Goal: Task Accomplishment & Management: Complete application form

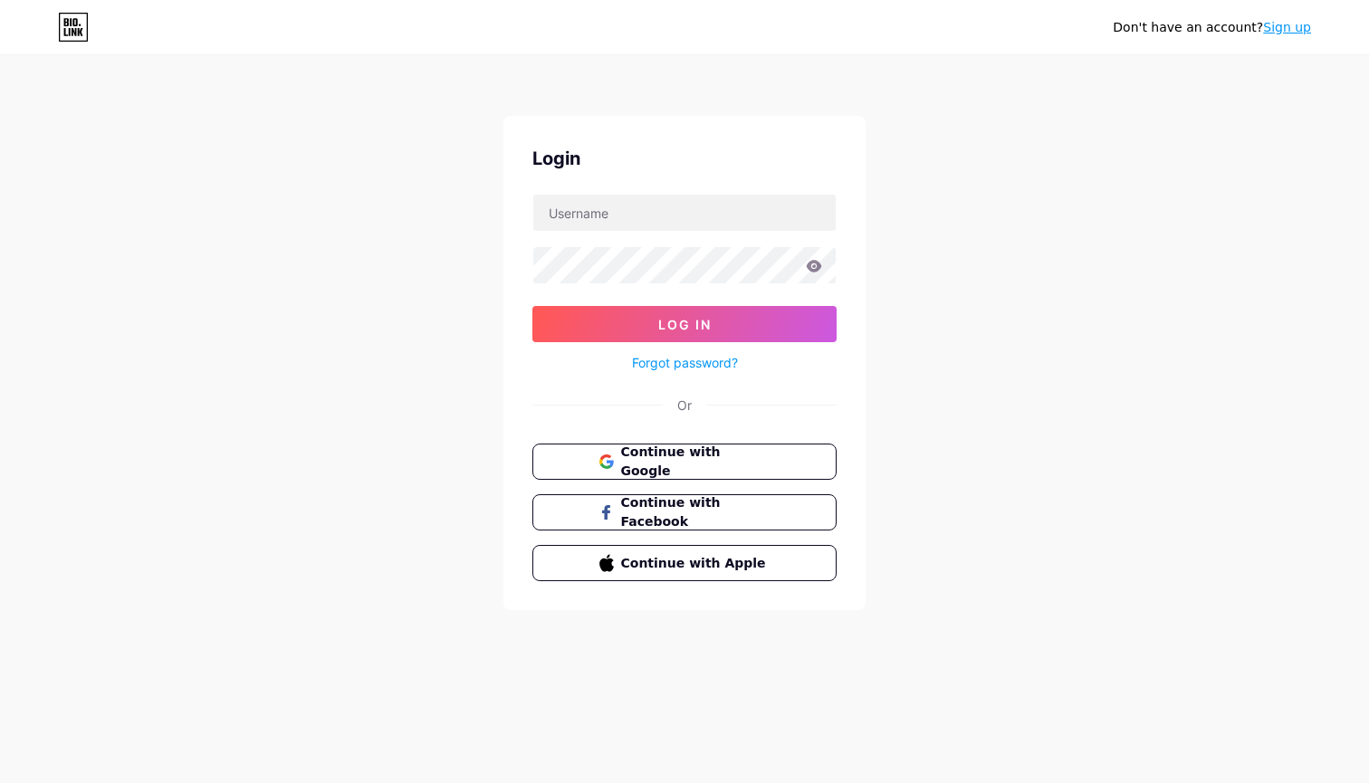
click at [1275, 24] on link "Sign up" at bounding box center [1287, 27] width 48 height 14
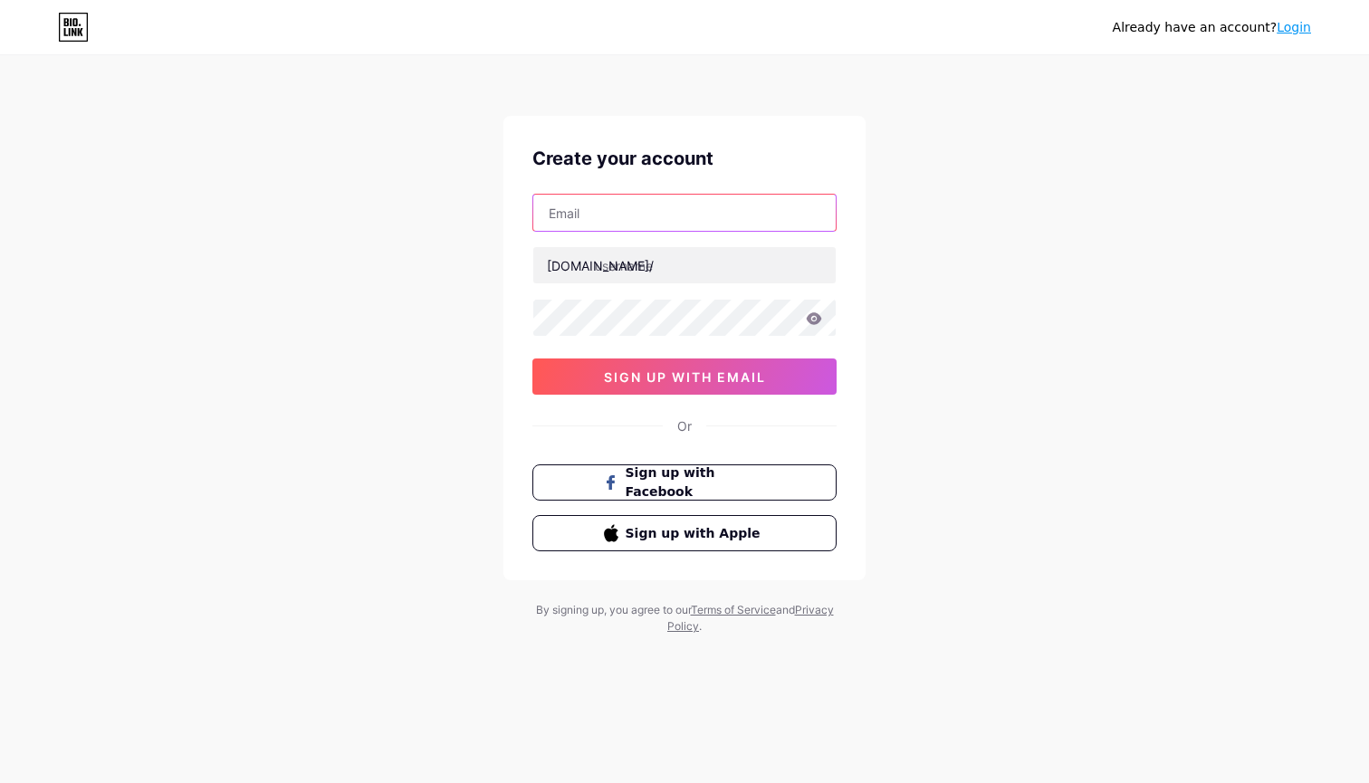
click at [591, 218] on input "text" at bounding box center [684, 213] width 303 height 36
type input "[DOMAIN_NAME][EMAIL_ADDRESS][DOMAIN_NAME]"
click at [613, 264] on input "text" at bounding box center [684, 265] width 303 height 36
type input "somelse"
click at [916, 376] on div "Already have an account? Login Create your account [DOMAIN_NAME][EMAIL_ADDRESS]…" at bounding box center [684, 346] width 1369 height 693
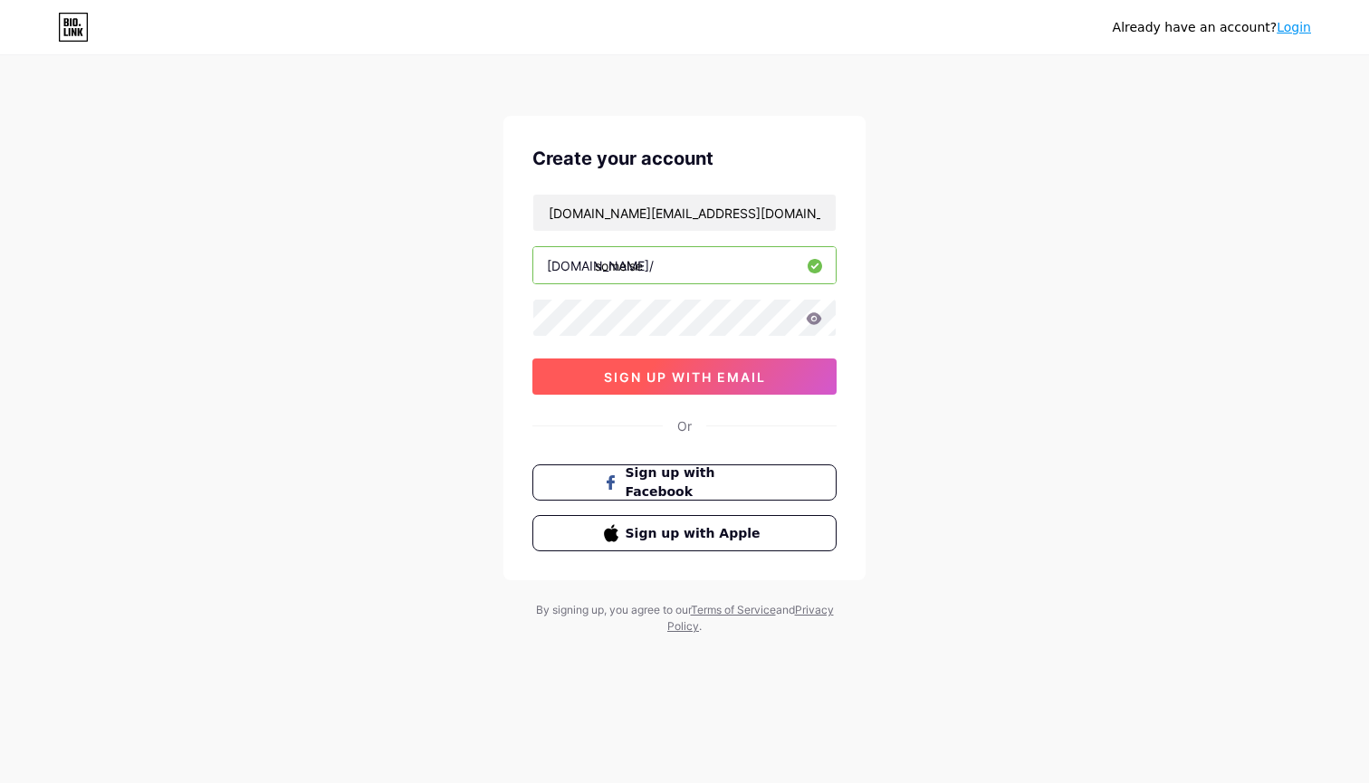
click at [666, 375] on span "sign up with email" at bounding box center [685, 377] width 162 height 15
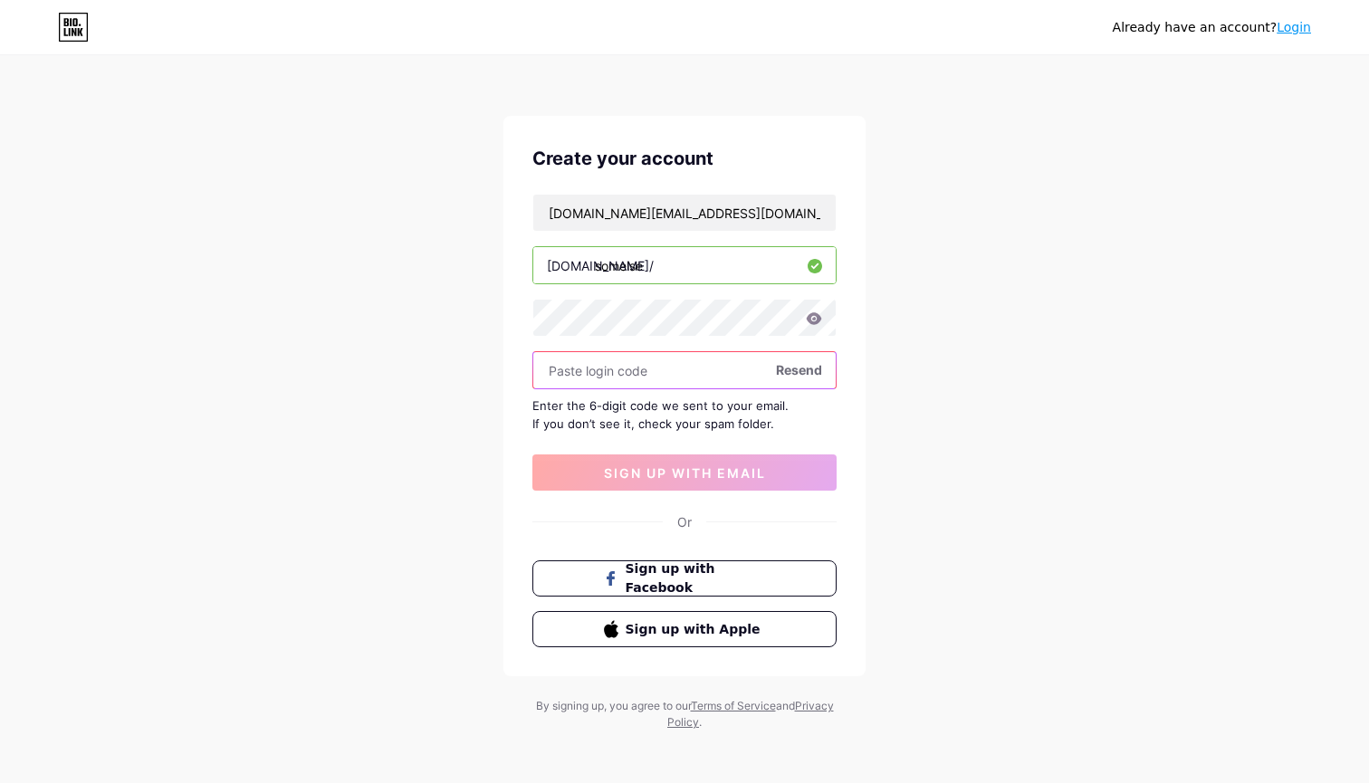
click at [598, 381] on input "text" at bounding box center [684, 370] width 303 height 36
click at [580, 376] on input "text" at bounding box center [684, 370] width 303 height 36
click at [629, 439] on div "[DOMAIN_NAME][EMAIL_ADDRESS][DOMAIN_NAME] [DOMAIN_NAME]/ somelse Resend Enter t…" at bounding box center [685, 342] width 304 height 297
click at [614, 374] on input "text" at bounding box center [684, 370] width 303 height 36
paste input "504628"
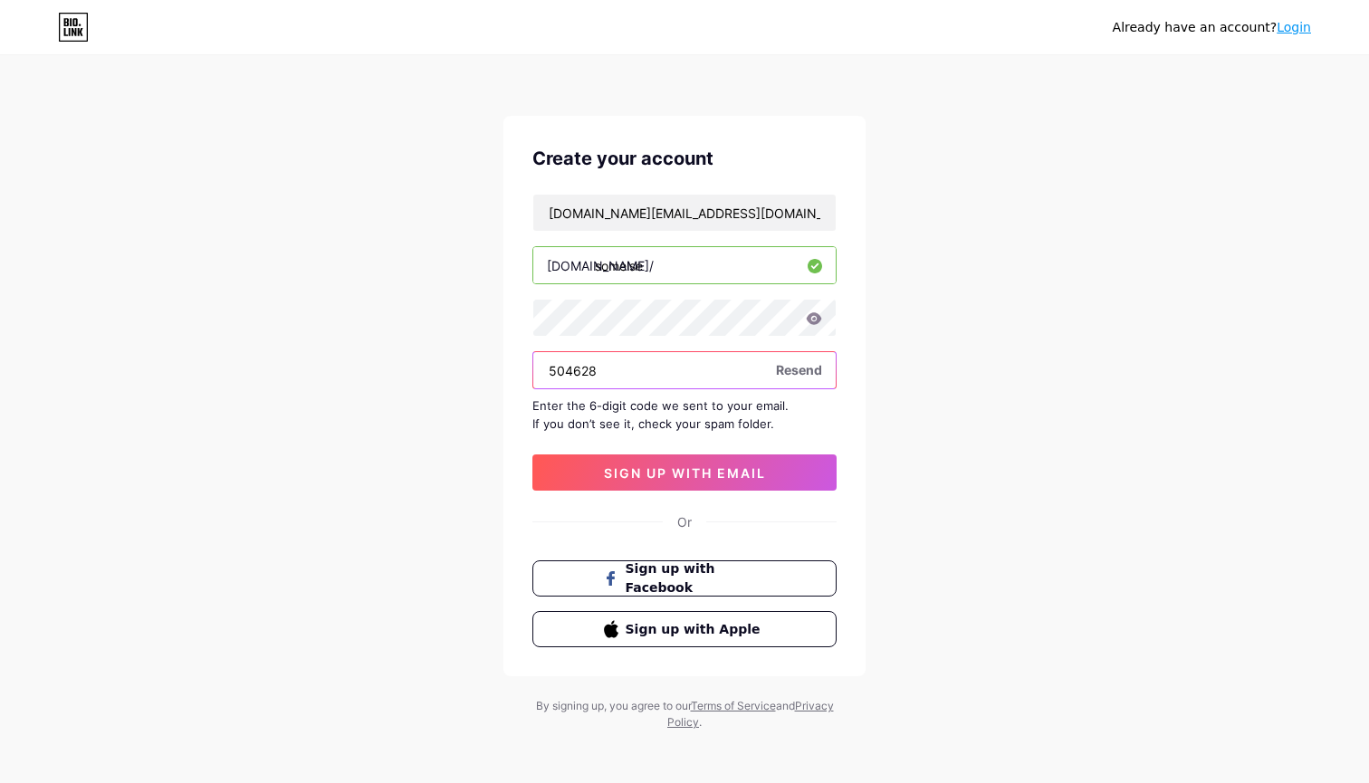
type input "504628"
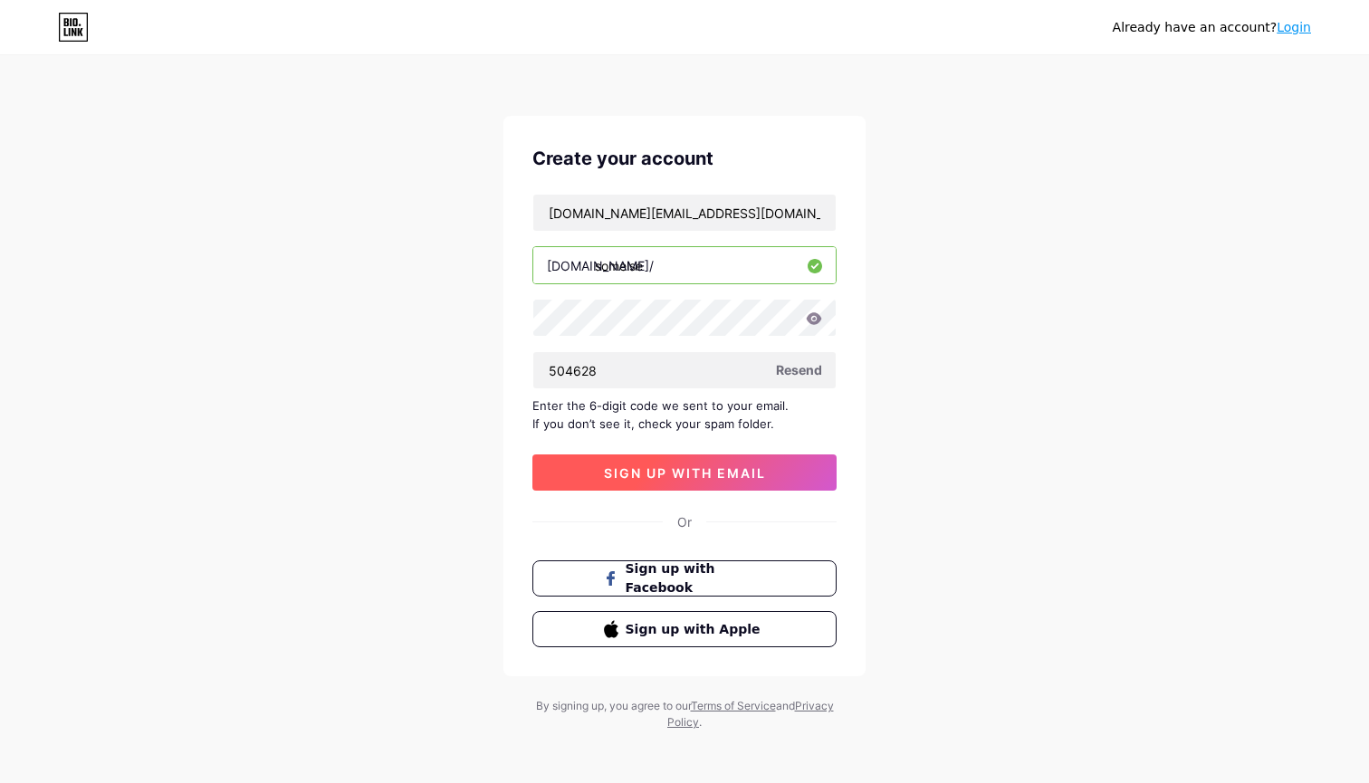
click at [708, 471] on span "sign up with email" at bounding box center [685, 473] width 162 height 15
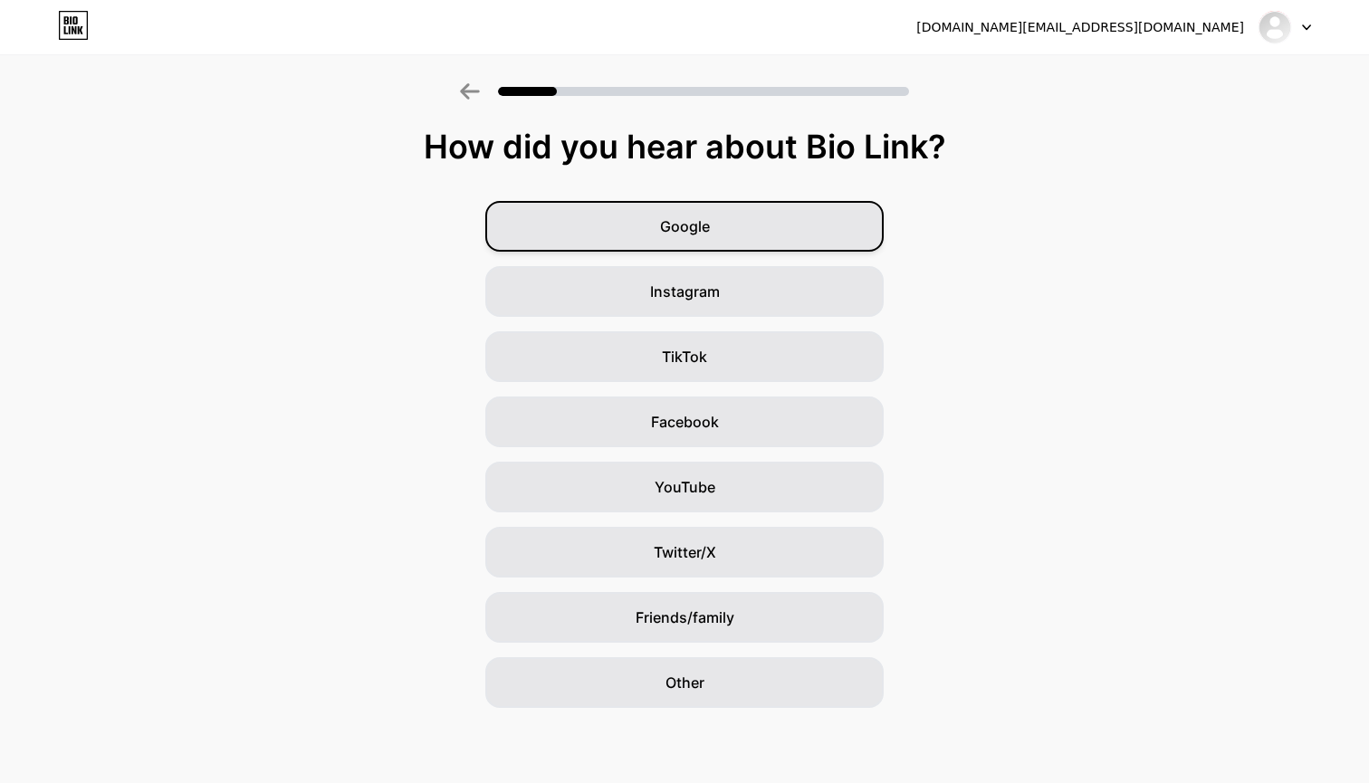
click at [696, 219] on span "Google" at bounding box center [685, 227] width 50 height 22
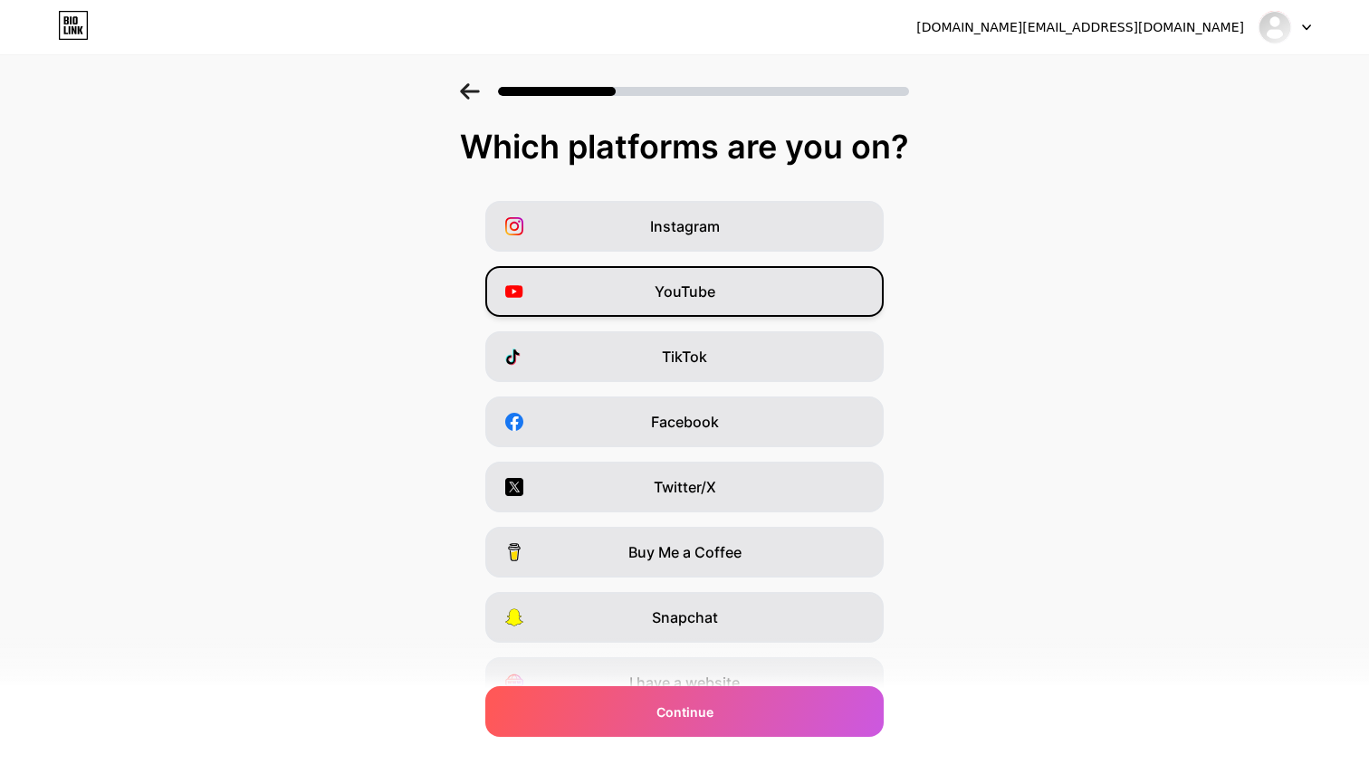
click at [613, 290] on div "YouTube" at bounding box center [684, 291] width 399 height 51
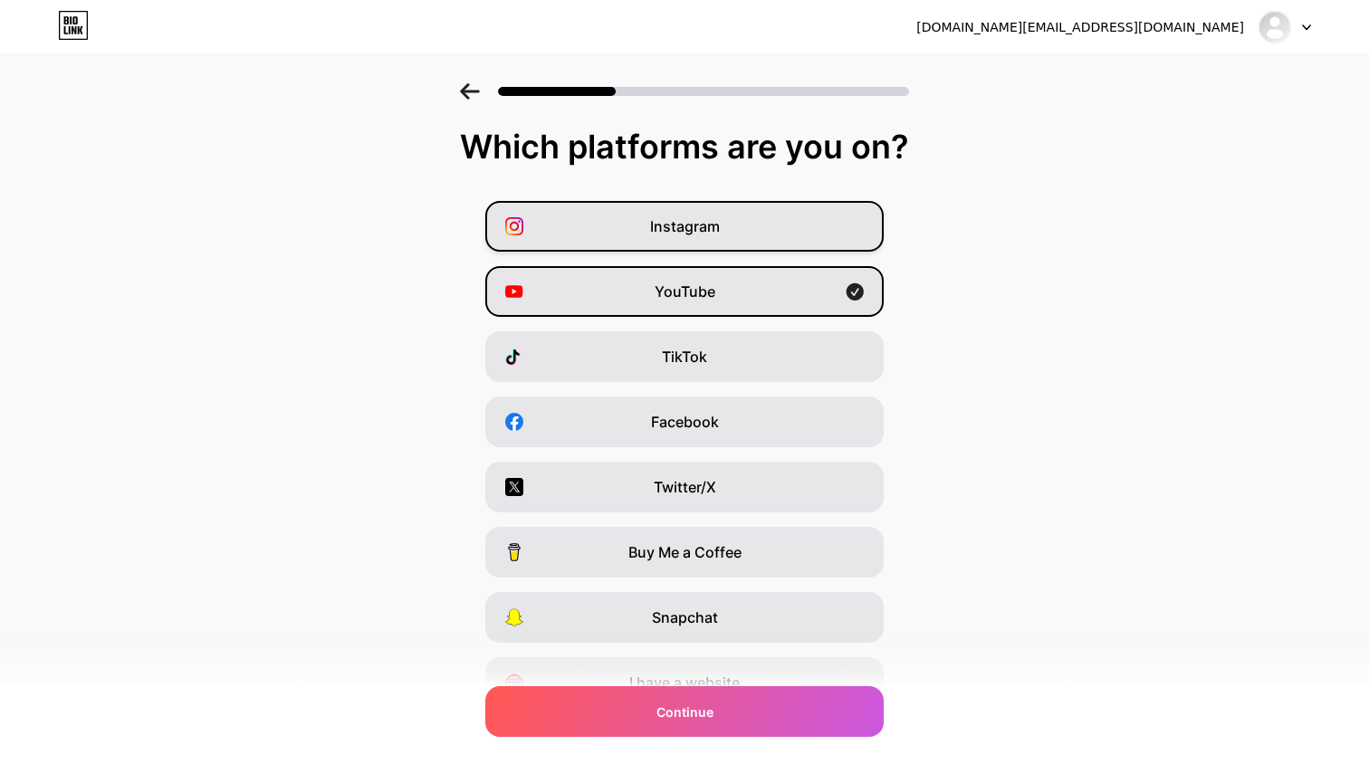
click at [602, 247] on div "Instagram" at bounding box center [684, 226] width 399 height 51
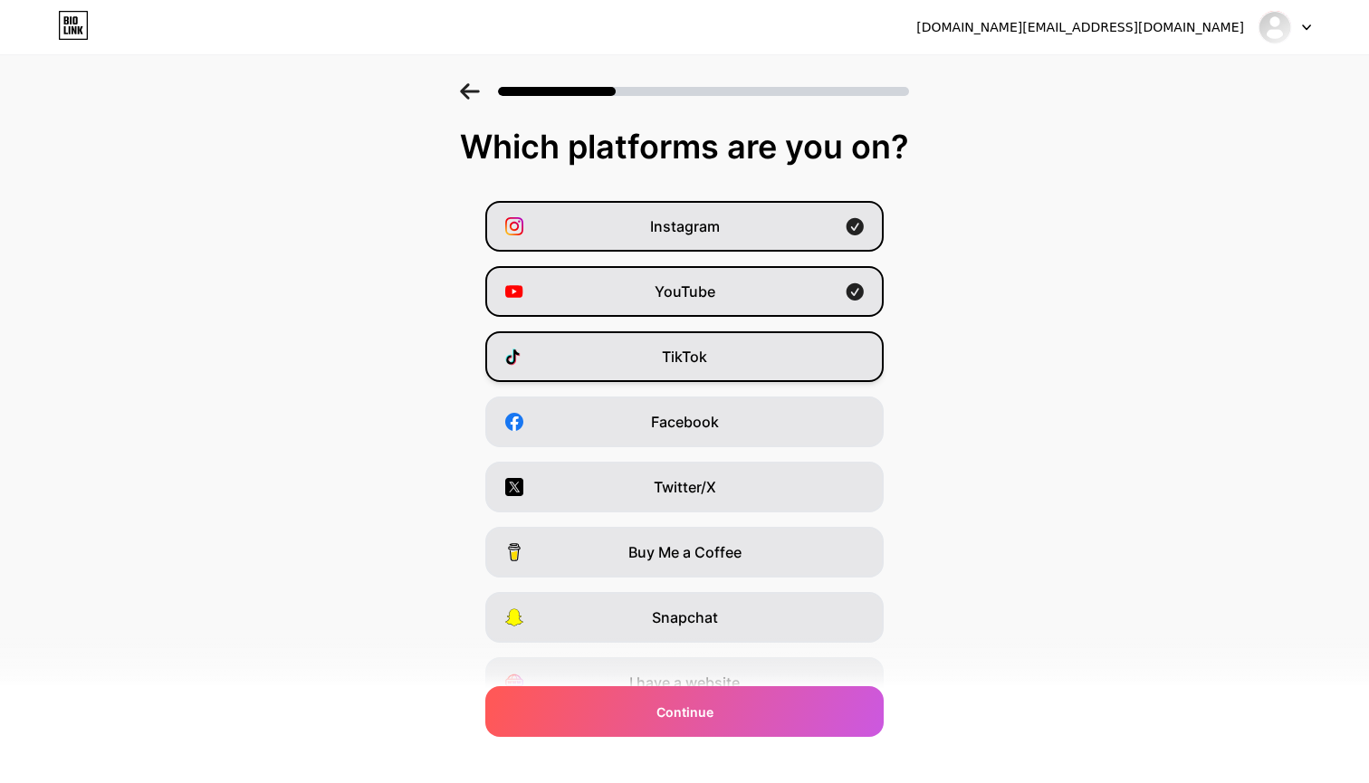
click at [608, 368] on div "TikTok" at bounding box center [684, 356] width 399 height 51
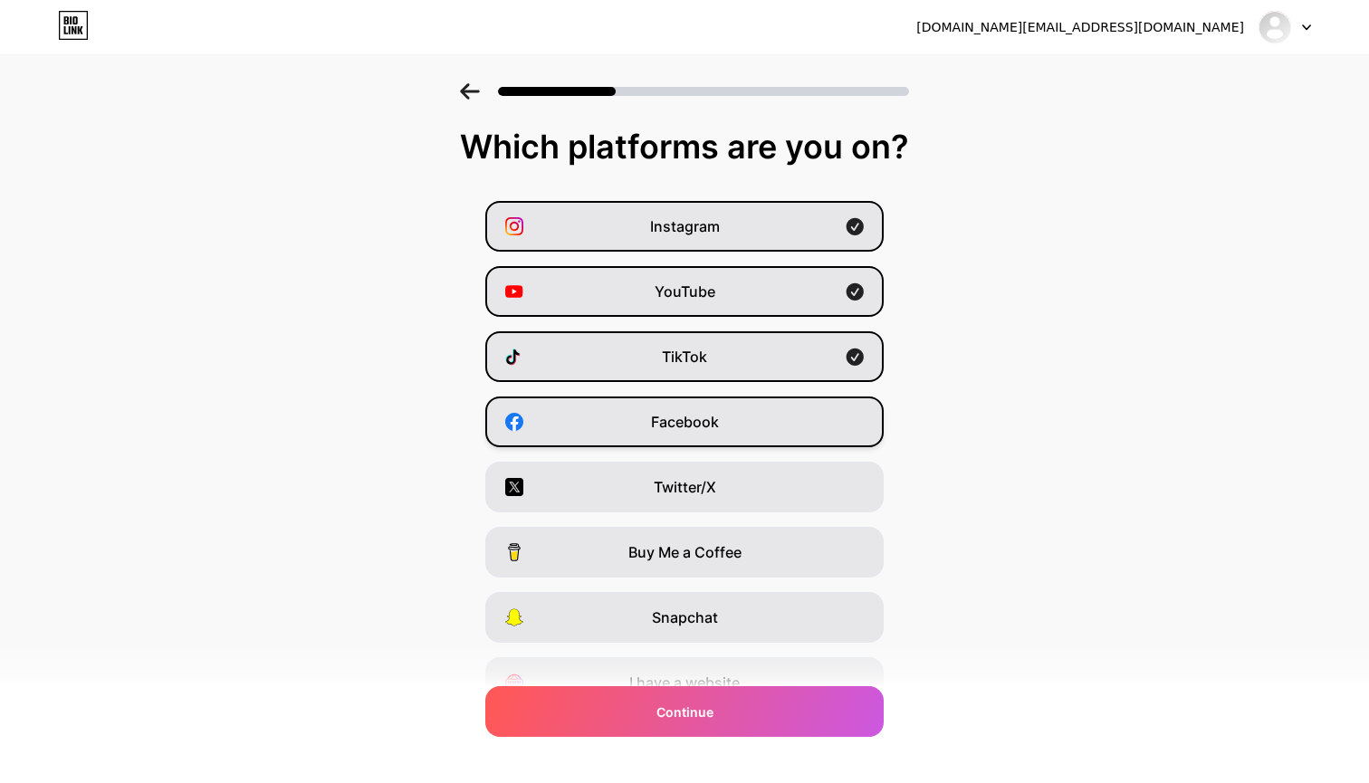
click at [598, 425] on div "Facebook" at bounding box center [684, 422] width 399 height 51
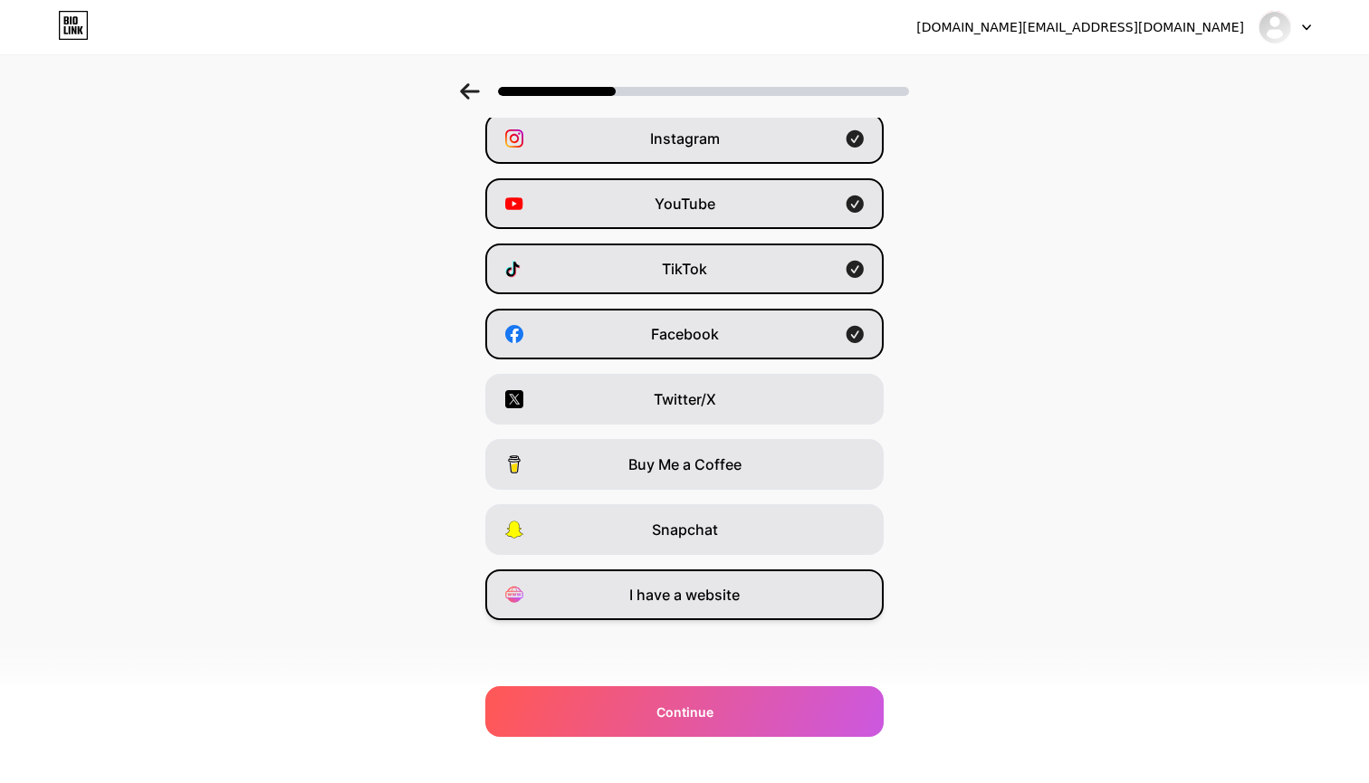
scroll to position [88, 0]
click at [593, 599] on div "I have a website" at bounding box center [684, 595] width 399 height 51
click at [757, 274] on div "TikTok" at bounding box center [684, 269] width 399 height 51
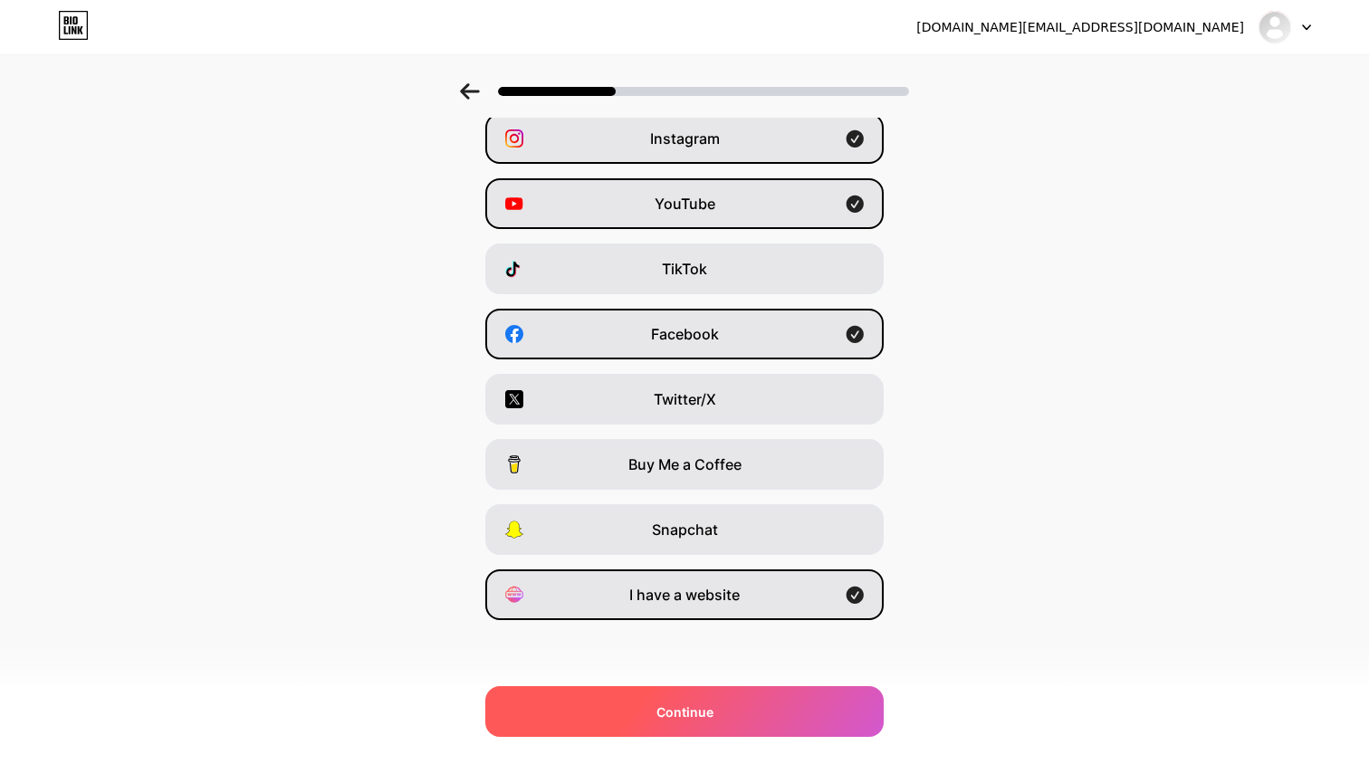
click at [693, 722] on div "Continue" at bounding box center [684, 712] width 399 height 51
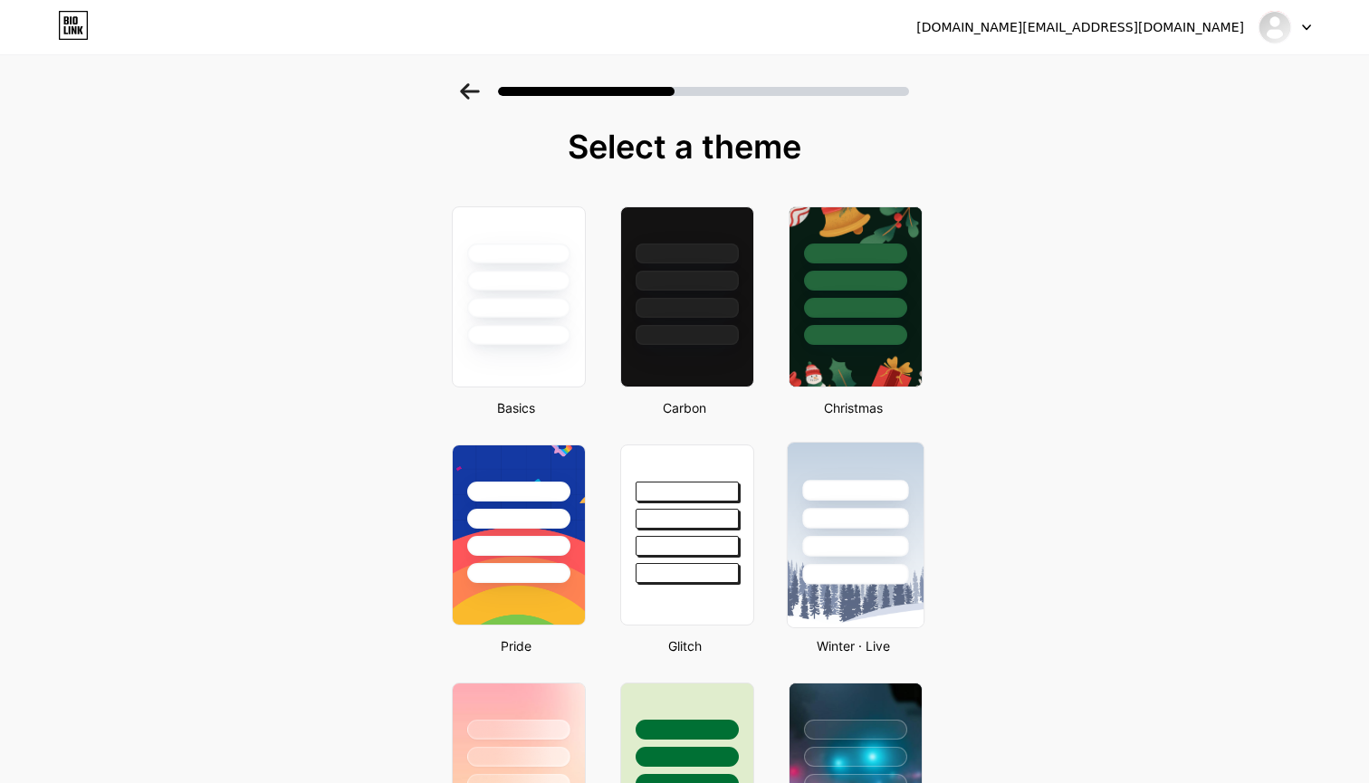
scroll to position [0, 0]
click at [674, 322] on div at bounding box center [687, 276] width 136 height 142
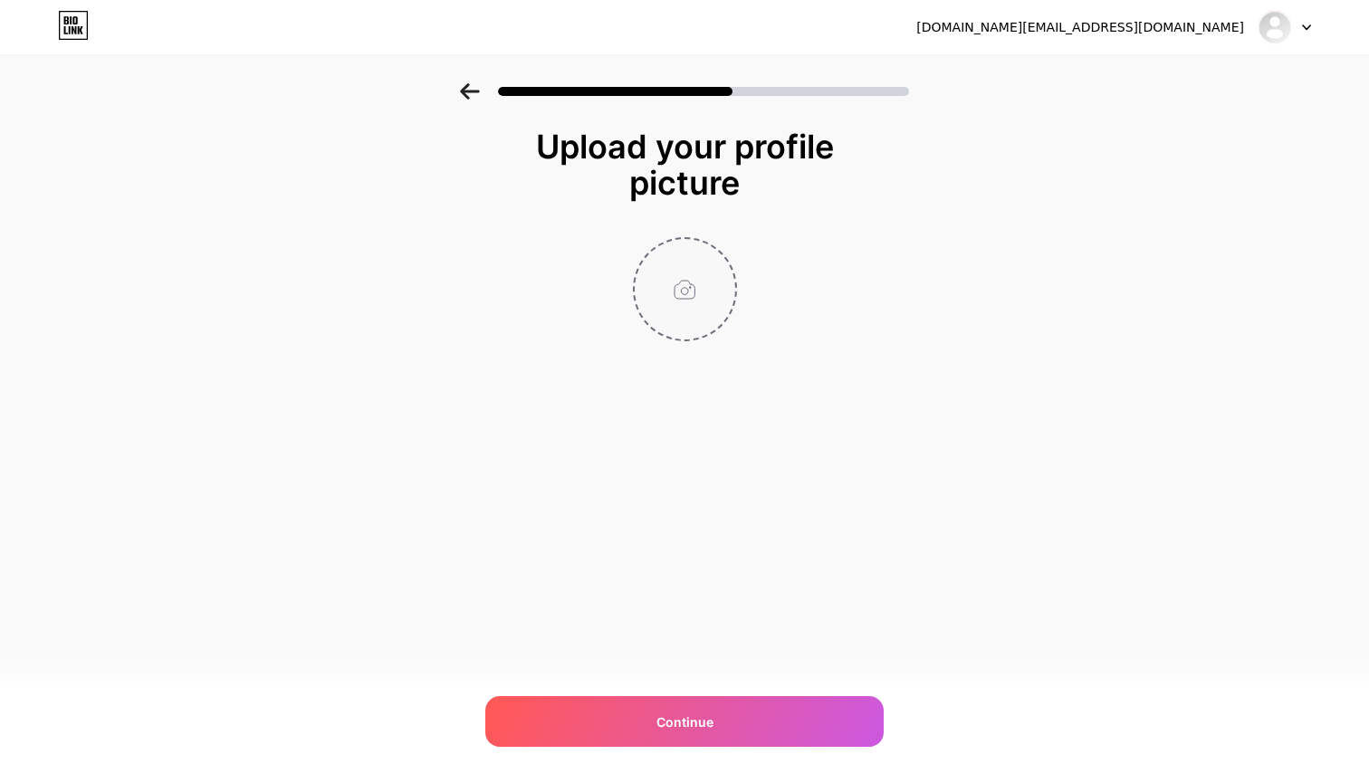
click at [677, 307] on input "file" at bounding box center [685, 289] width 101 height 101
type input "C:\fakepath\Portrait [PERSON_NAME] 5,9 Mo ©[PERSON_NAME].jpg"
click at [721, 255] on circle at bounding box center [726, 251] width 20 height 20
click at [676, 294] on input "file" at bounding box center [685, 289] width 101 height 101
type input "C:\fakepath\Portrait [PERSON_NAME] carré ©[PERSON_NAME].jpg"
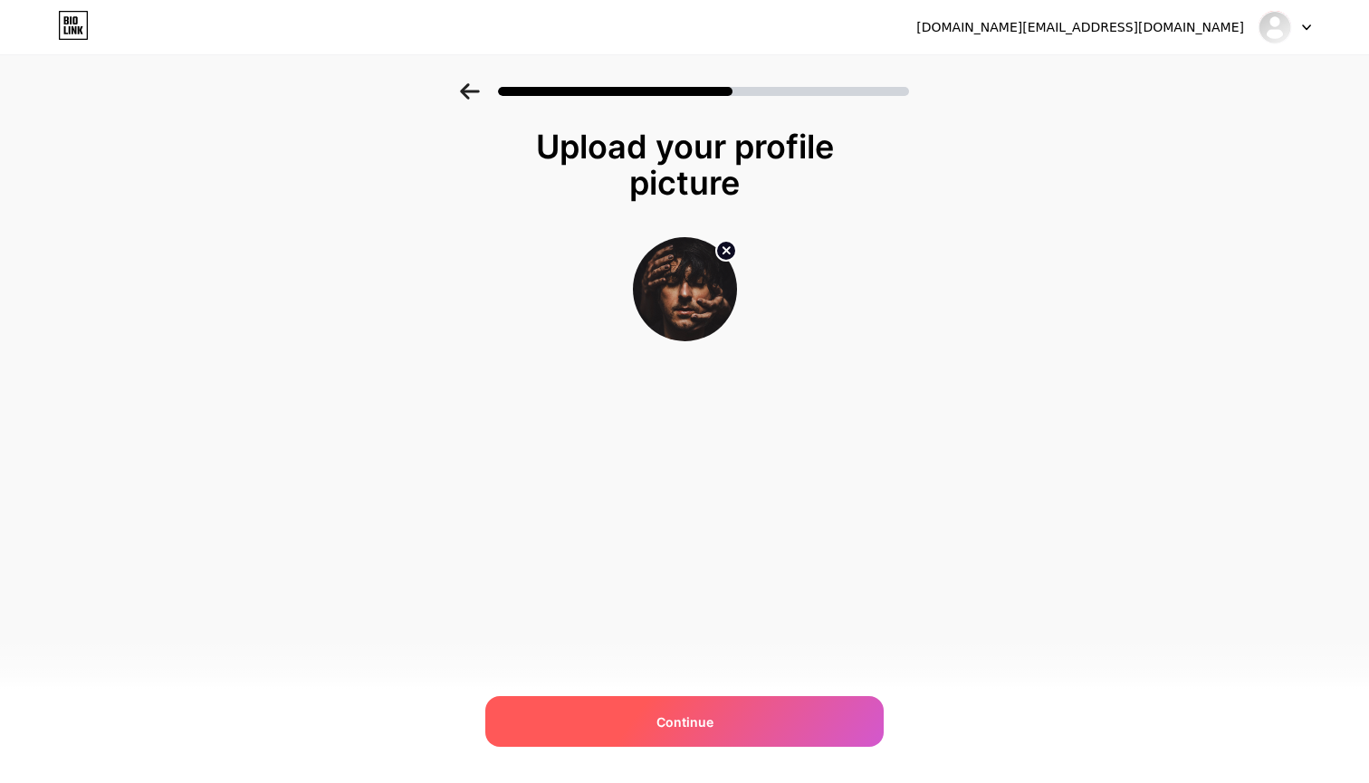
click at [677, 711] on div "Continue" at bounding box center [684, 721] width 399 height 51
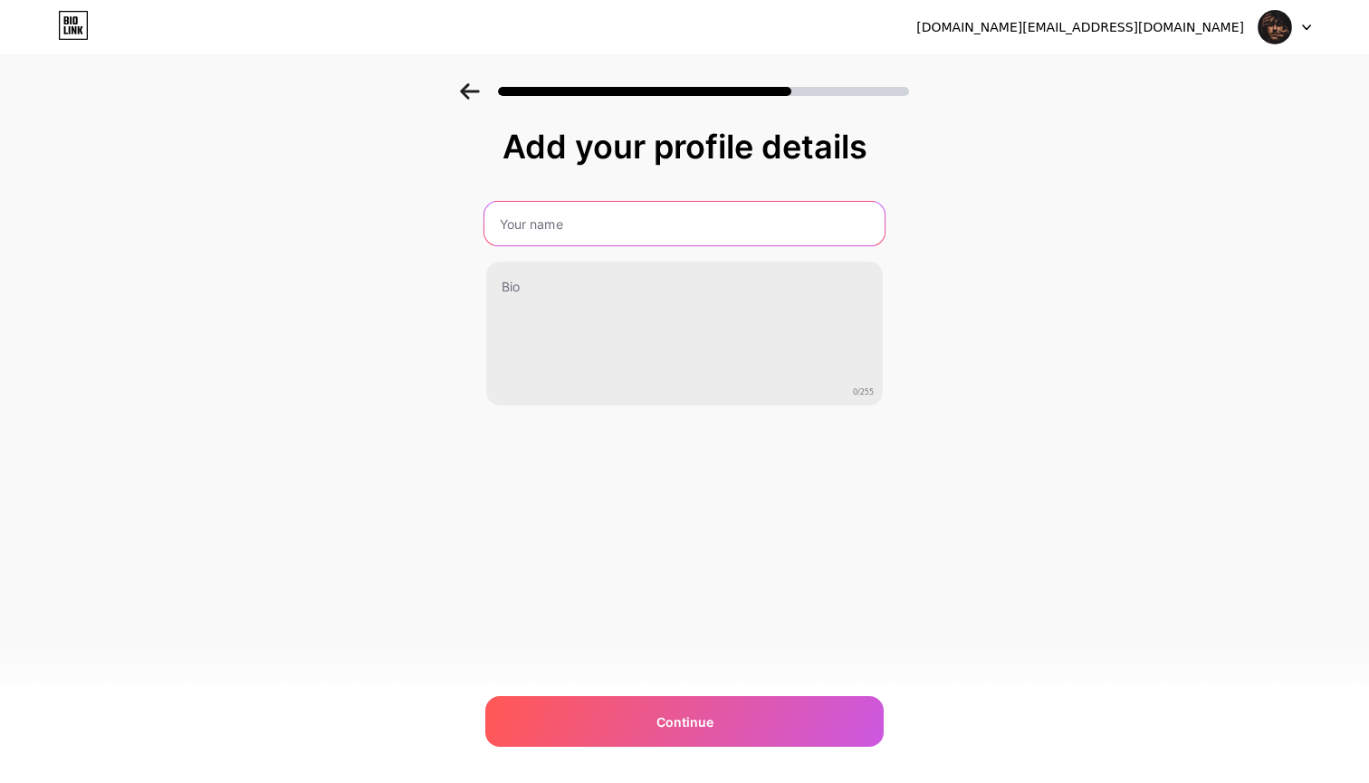
click at [668, 225] on input "text" at bounding box center [685, 223] width 400 height 43
type input "SomElse"
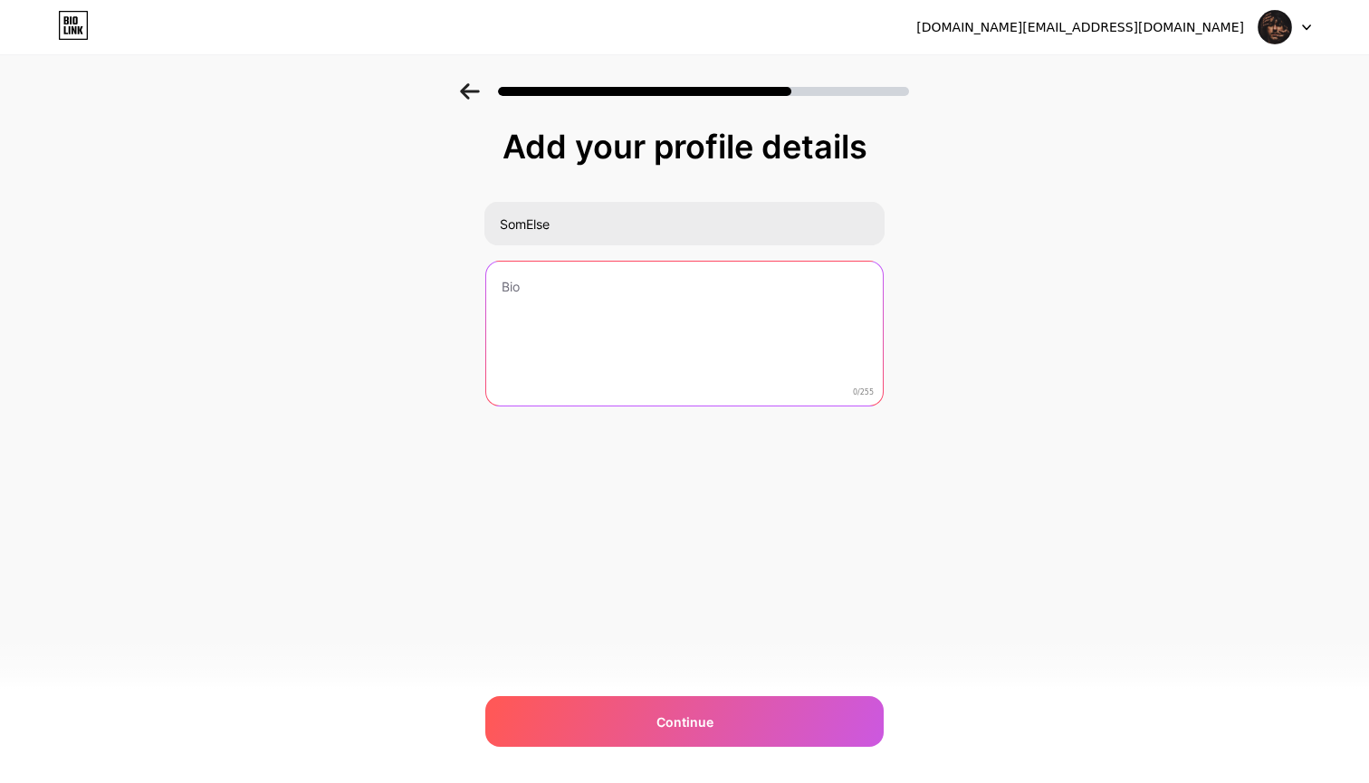
click at [675, 270] on textarea at bounding box center [684, 335] width 397 height 146
click at [591, 292] on textarea at bounding box center [685, 335] width 400 height 148
paste textarea "[FR]. SomElse, des mélodies comme des refuges. SomElse pour « being someone els…"
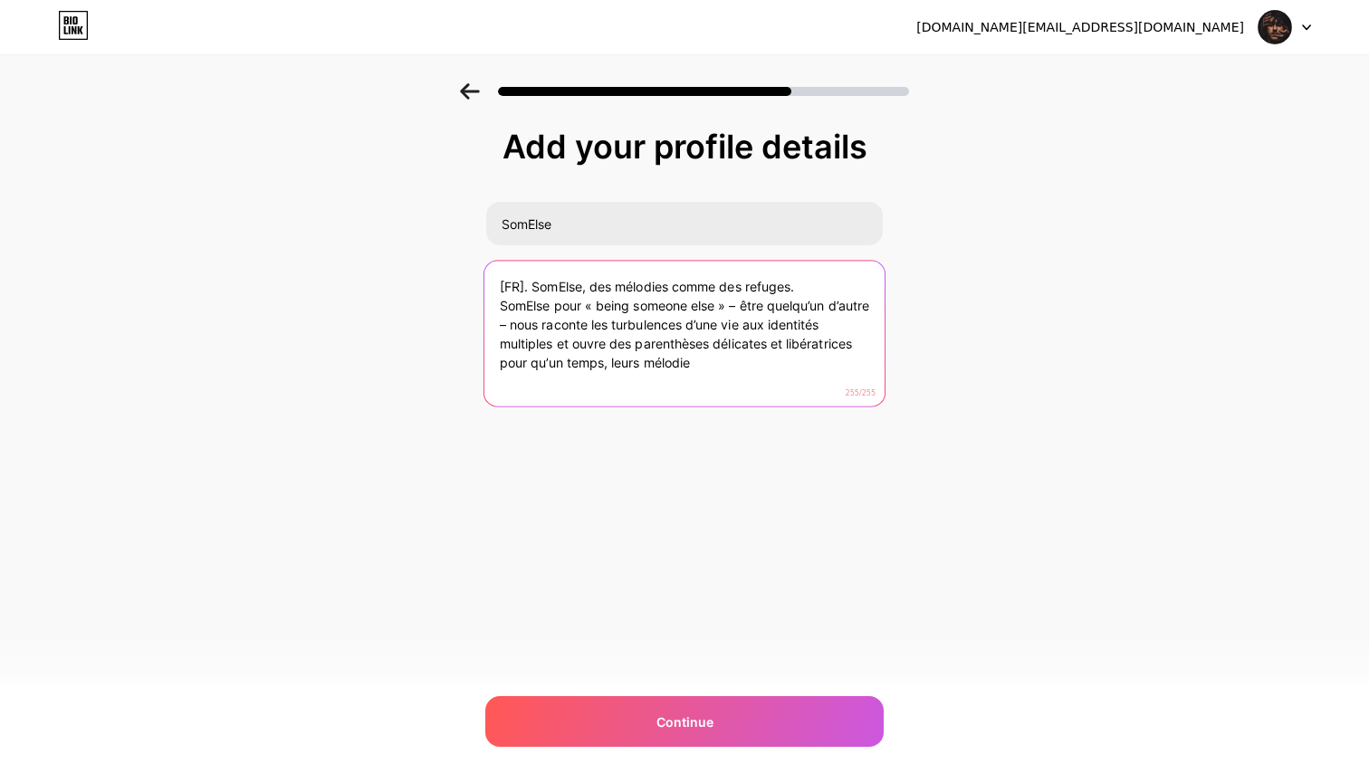
drag, startPoint x: 533, startPoint y: 285, endPoint x: 440, endPoint y: 279, distance: 93.5
click at [441, 279] on div "Add your profile details SomElse [FR]. SomElse, des mélodies comme des refuges.…" at bounding box center [684, 290] width 1369 height 414
type textarea "SomElse, des mélodies comme des refuges. SomElse pour « being someone else » – …"
drag, startPoint x: 695, startPoint y: 365, endPoint x: 462, endPoint y: 280, distance: 247.8
click at [462, 280] on div "Add your profile details SomElse SomElse, des mélodies comme des refuges. SomEl…" at bounding box center [684, 290] width 1369 height 414
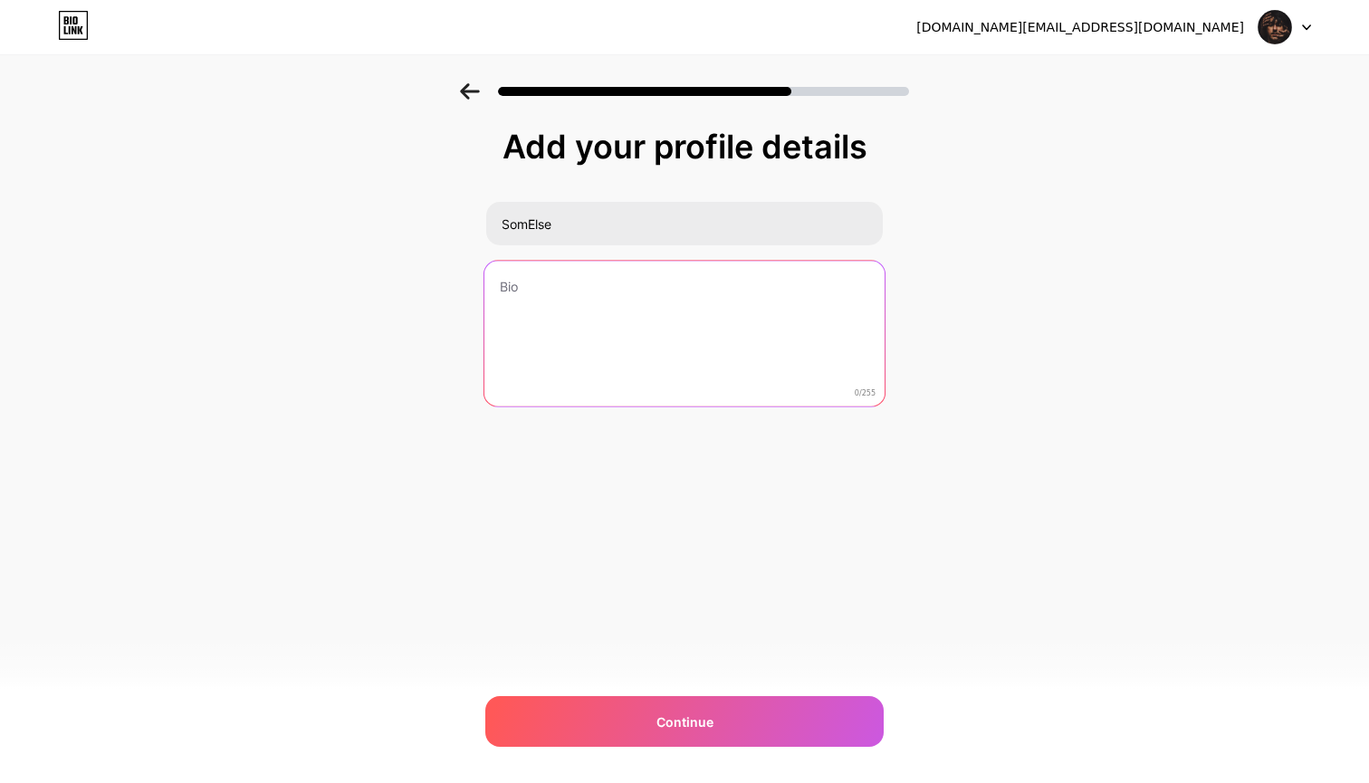
type textarea "n"
type textarea "I"
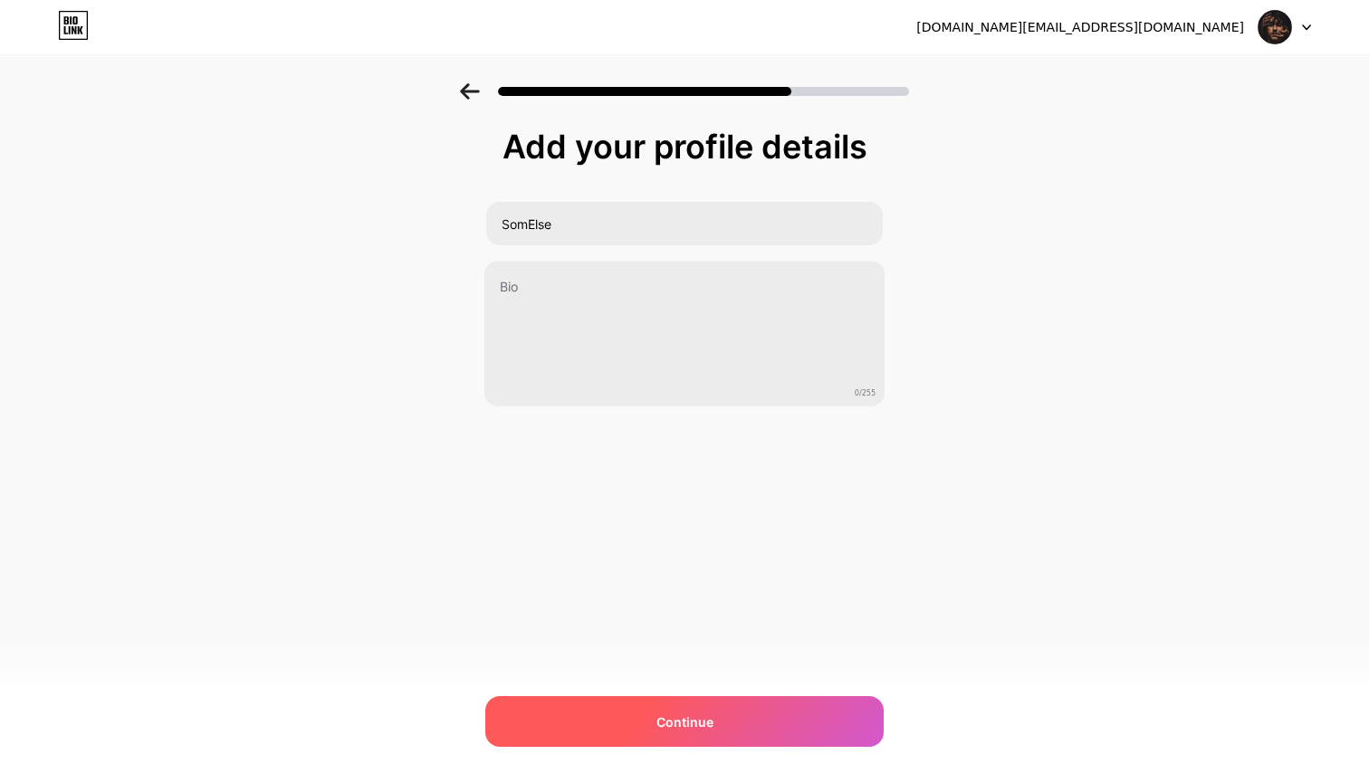
click at [713, 705] on div "Continue" at bounding box center [684, 721] width 399 height 51
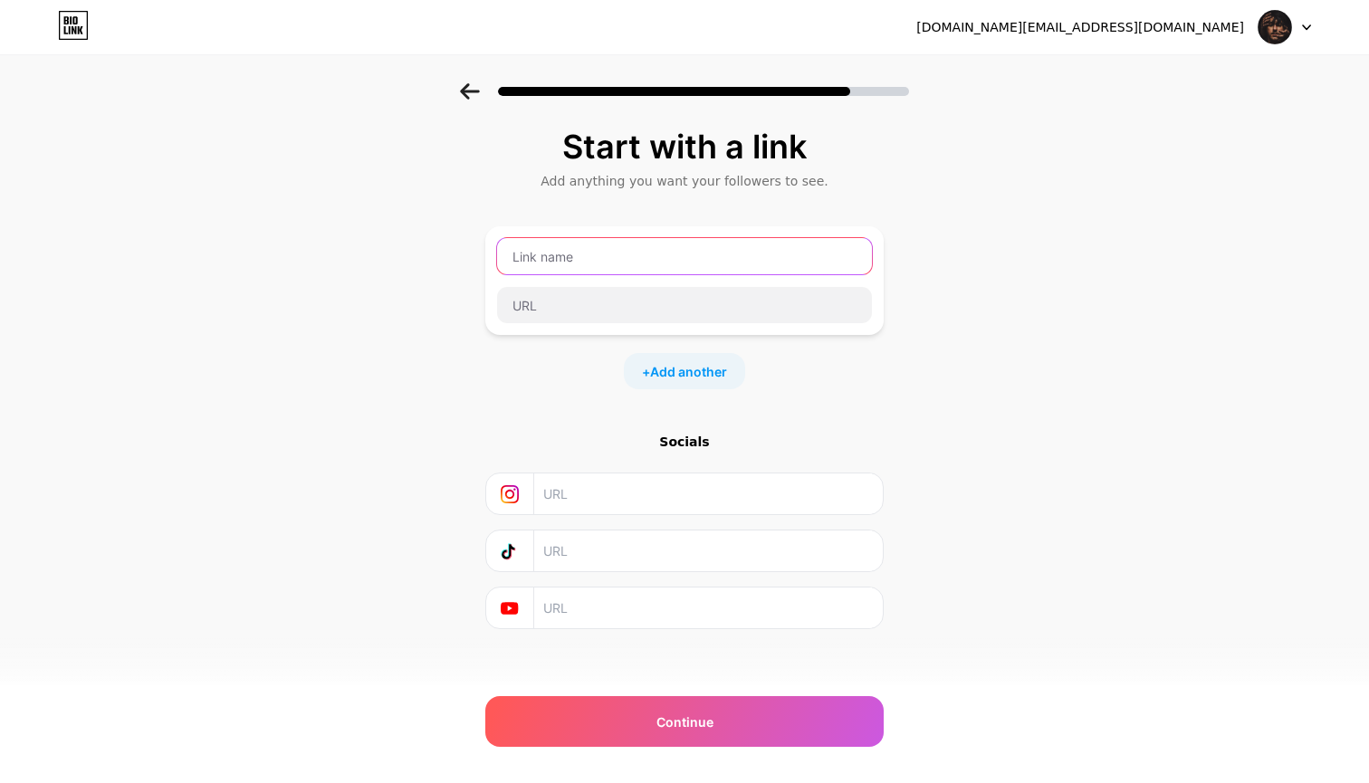
click at [601, 259] on input "text" at bounding box center [684, 256] width 375 height 36
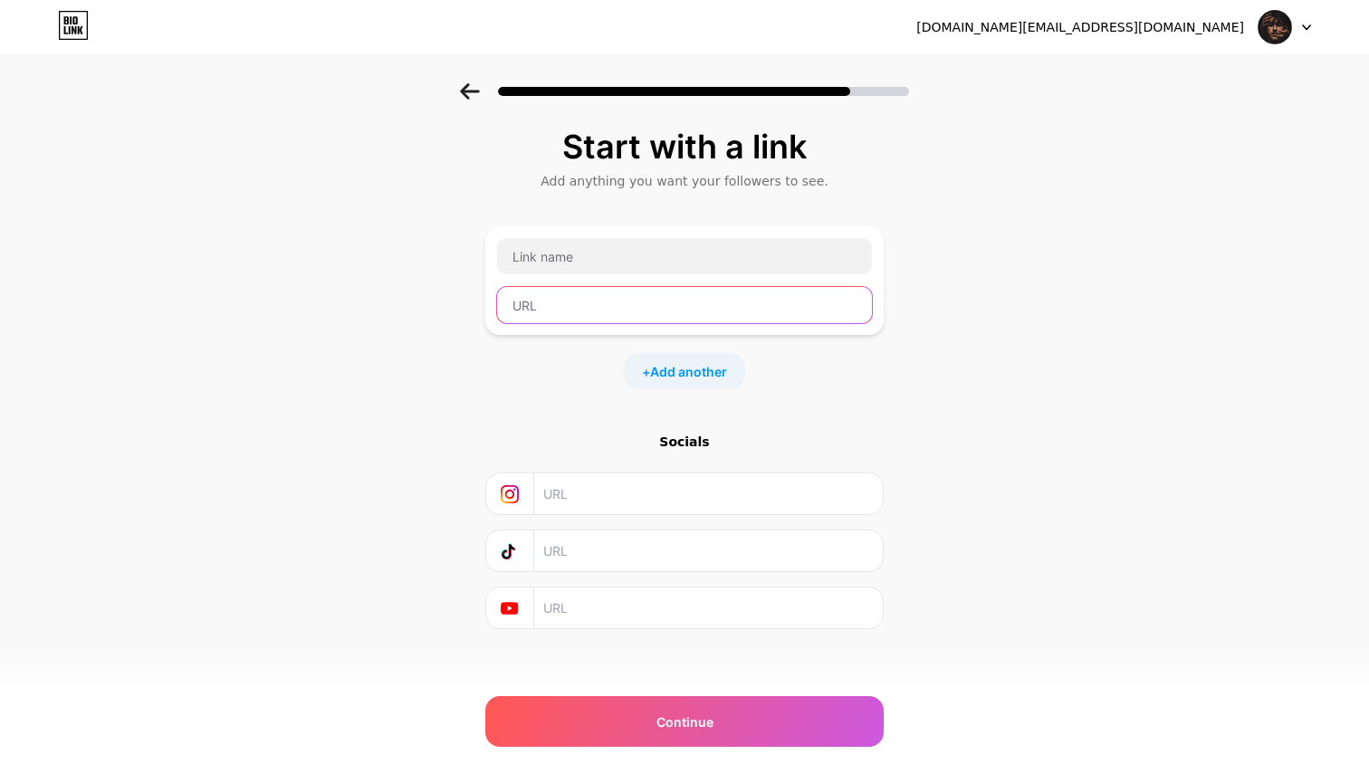
click at [576, 306] on input "text" at bounding box center [684, 305] width 375 height 36
click at [591, 491] on input "text" at bounding box center [707, 494] width 329 height 41
paste input "[DOMAIN_NAME][URL]"
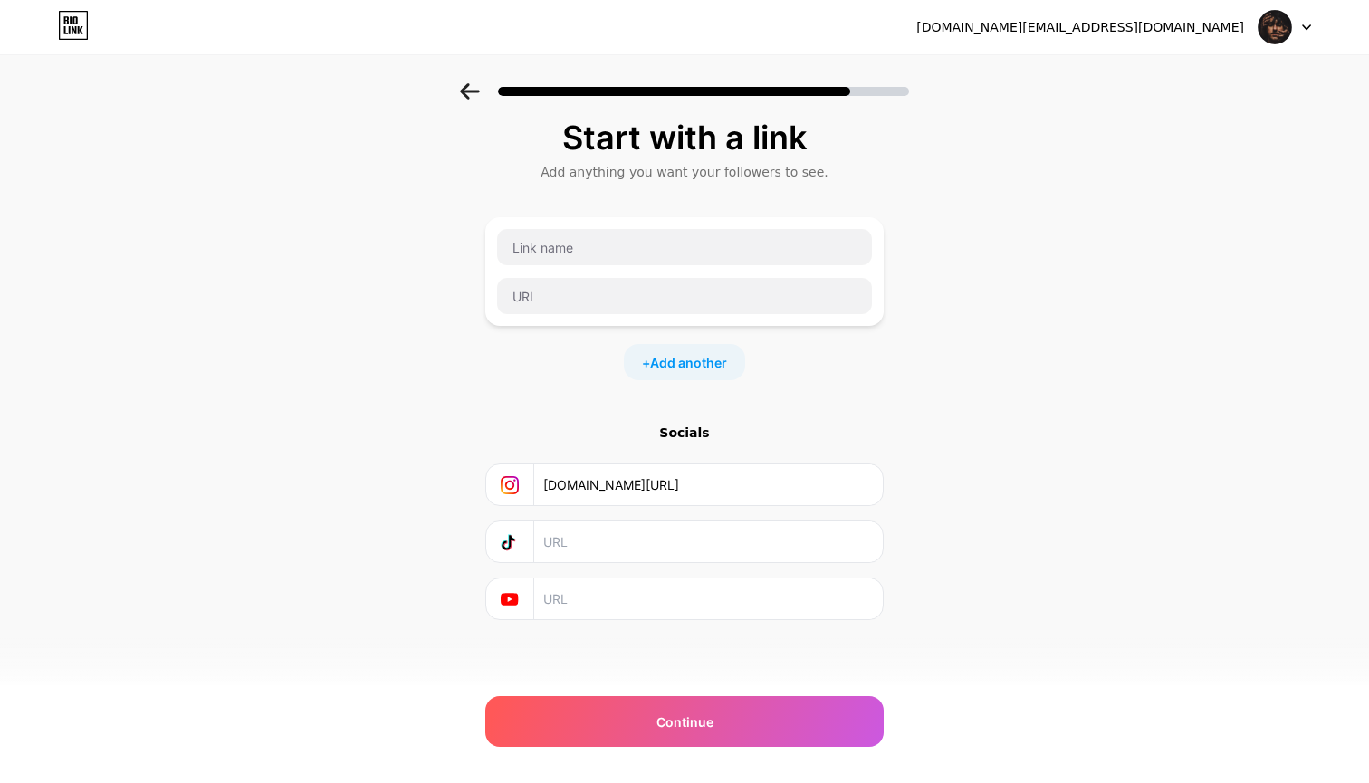
scroll to position [9, 0]
type input "[DOMAIN_NAME][URL]"
click at [703, 368] on span "Add another" at bounding box center [688, 362] width 77 height 19
click at [617, 547] on input "text" at bounding box center [707, 542] width 329 height 41
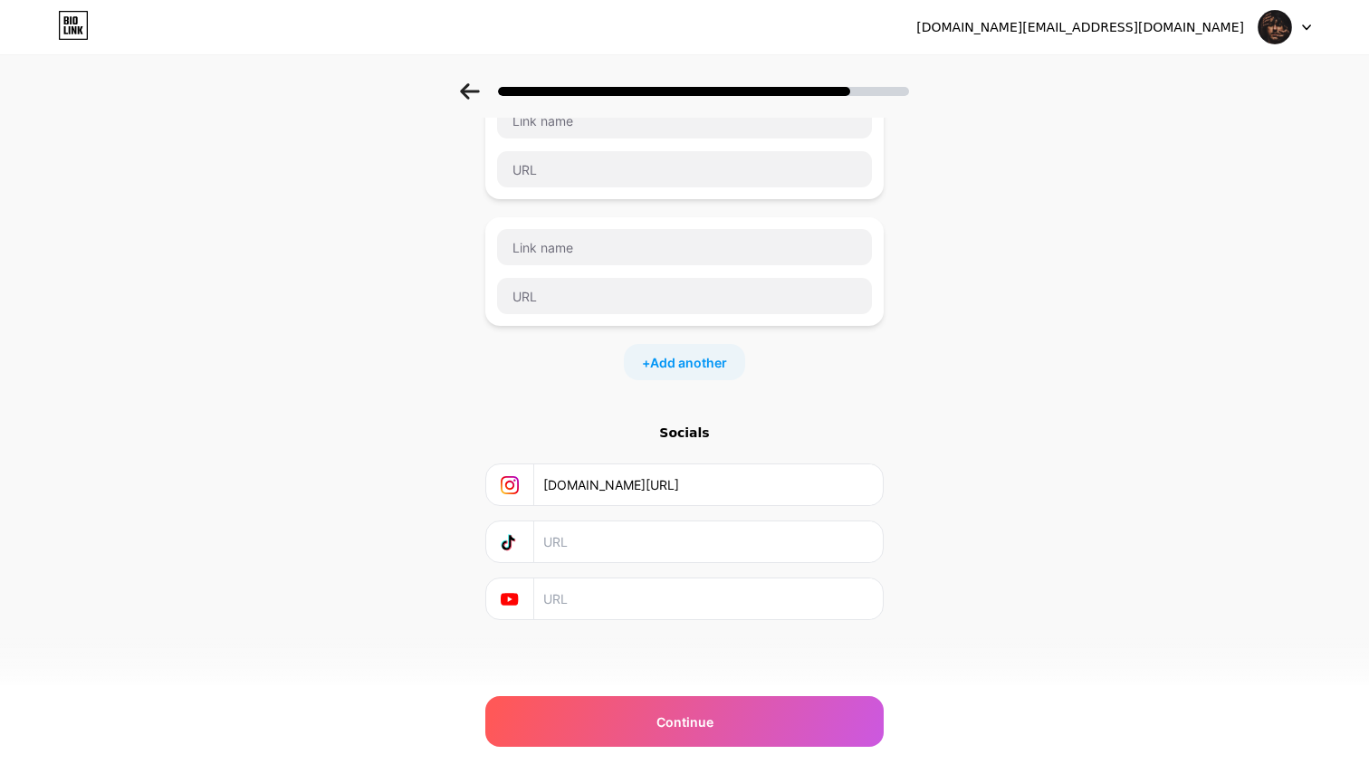
click at [587, 601] on input "text" at bounding box center [707, 599] width 329 height 41
click at [592, 590] on input "text" at bounding box center [707, 599] width 329 height 41
paste input "[DOMAIN_NAME][URL]"
type input "[DOMAIN_NAME][URL]"
click at [470, 102] on div at bounding box center [684, 85] width 1369 height 63
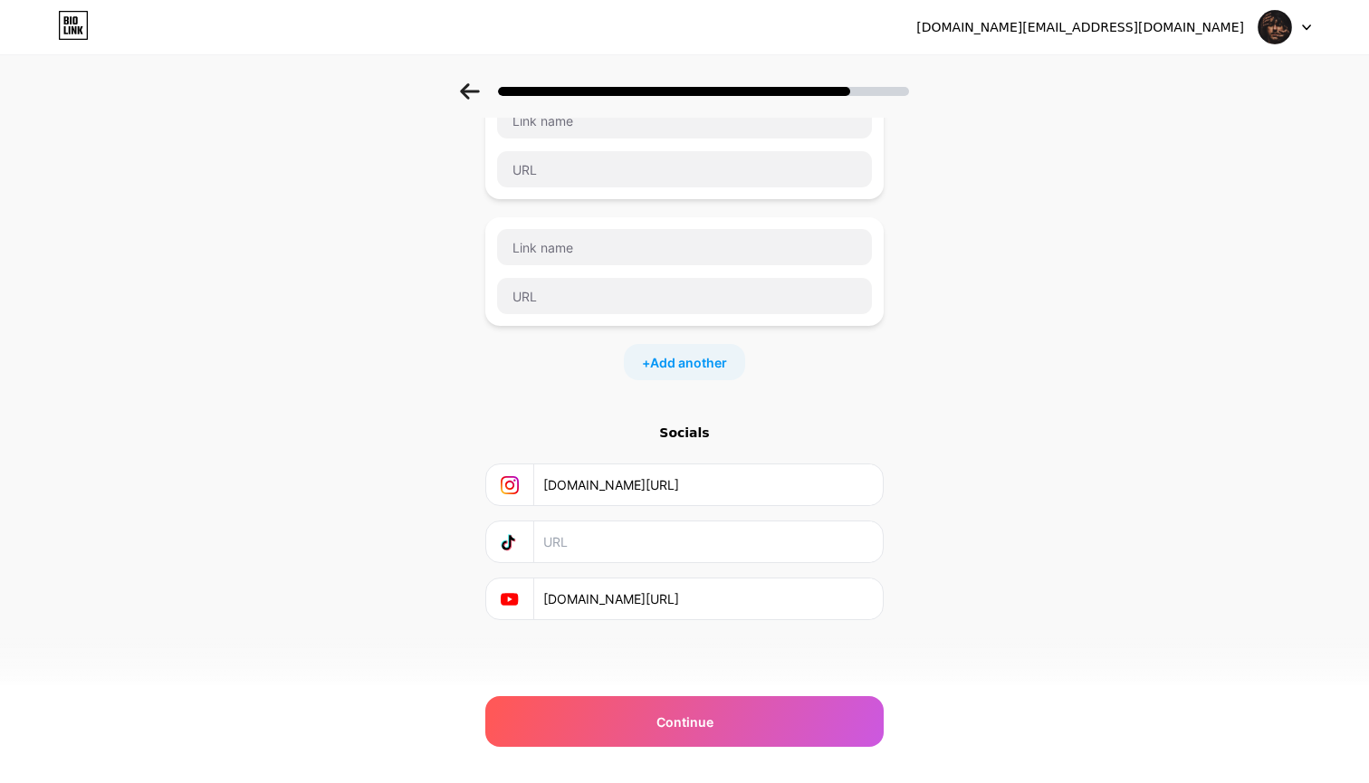
click at [581, 556] on input "text" at bounding box center [707, 542] width 329 height 41
click at [468, 75] on div at bounding box center [684, 85] width 1369 height 63
click at [468, 82] on div at bounding box center [684, 85] width 1369 height 63
click at [467, 97] on icon at bounding box center [469, 91] width 19 height 16
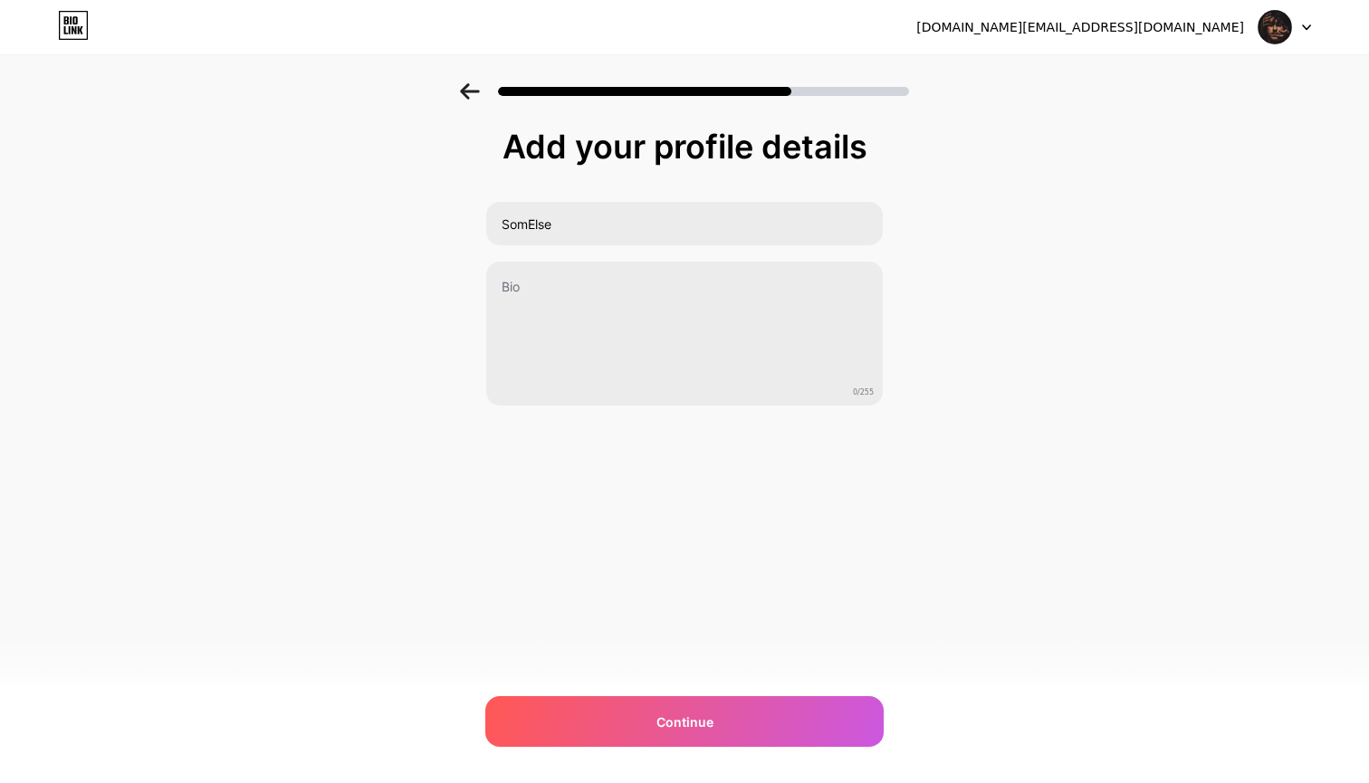
click at [467, 97] on icon at bounding box center [469, 91] width 19 height 16
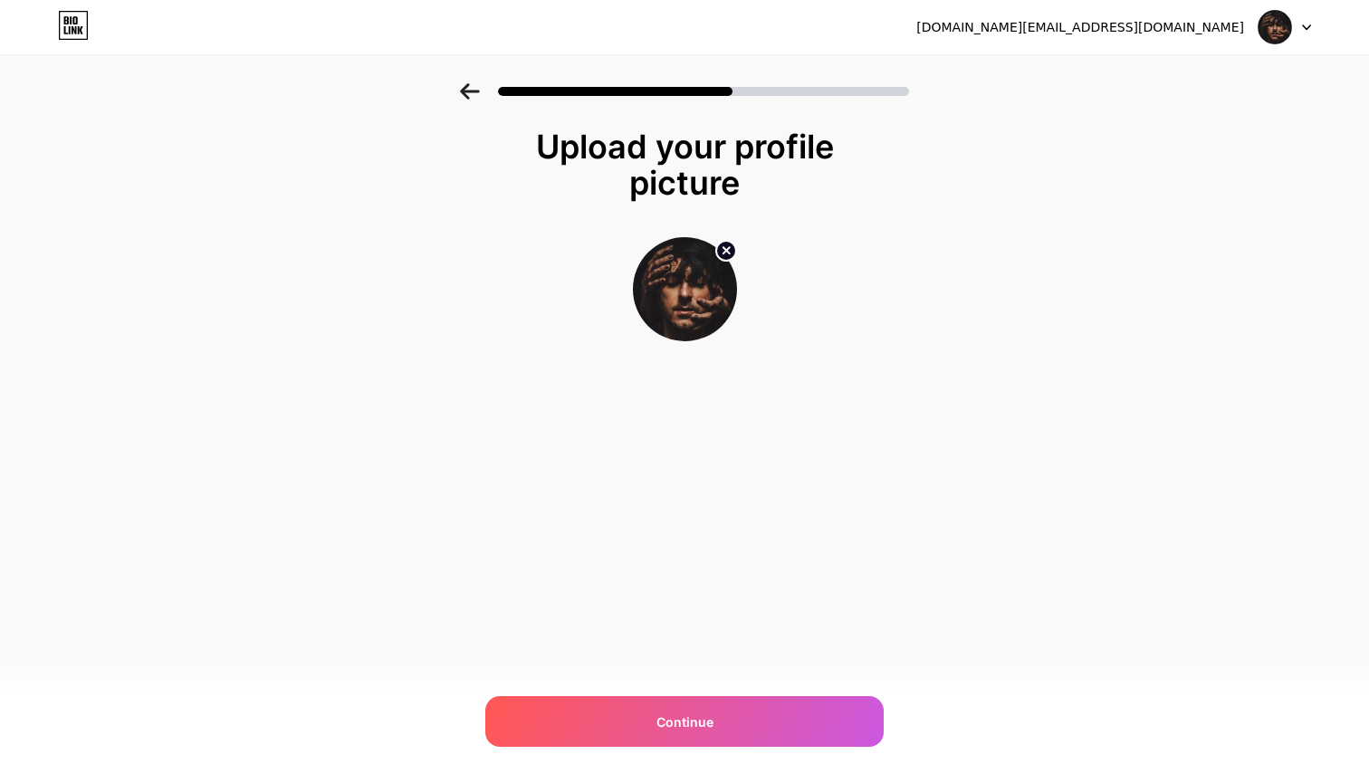
click at [467, 97] on icon at bounding box center [469, 91] width 19 height 16
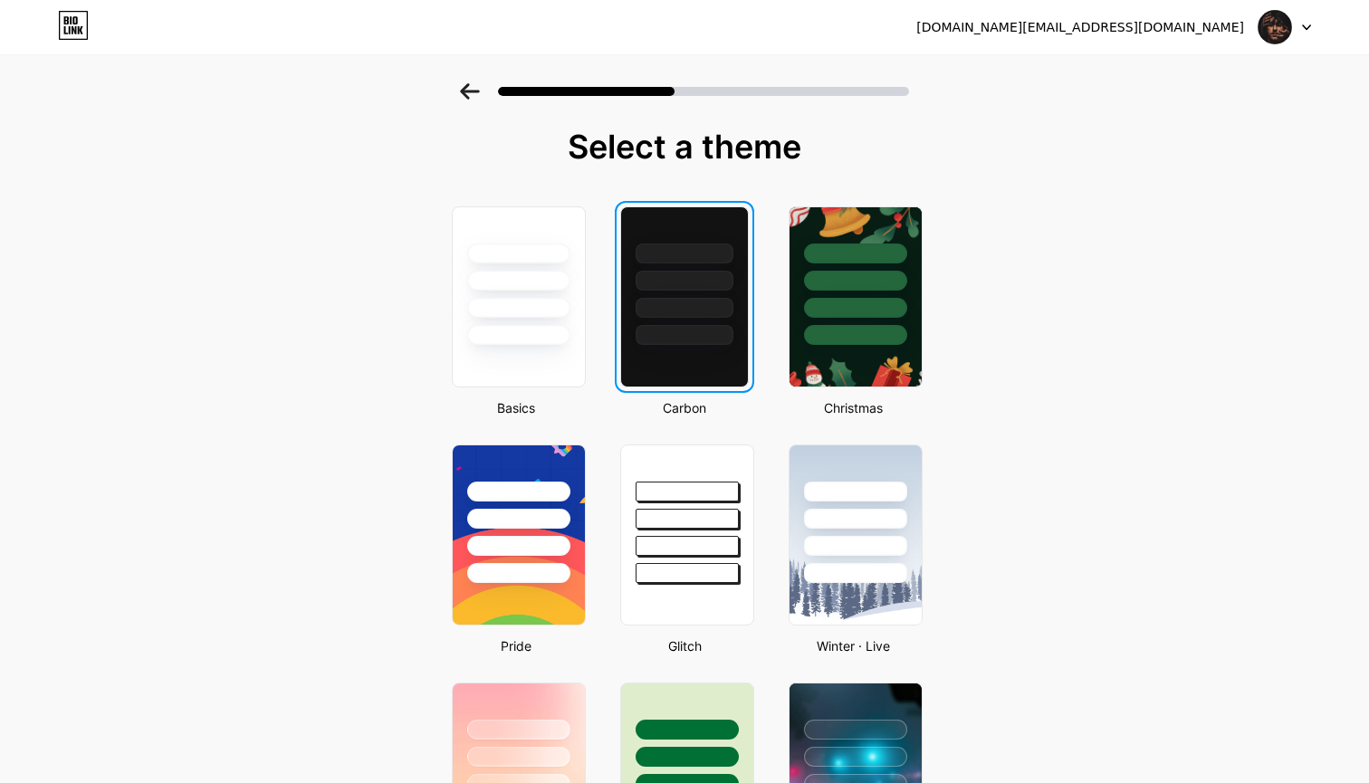
click at [467, 97] on icon at bounding box center [469, 91] width 19 height 16
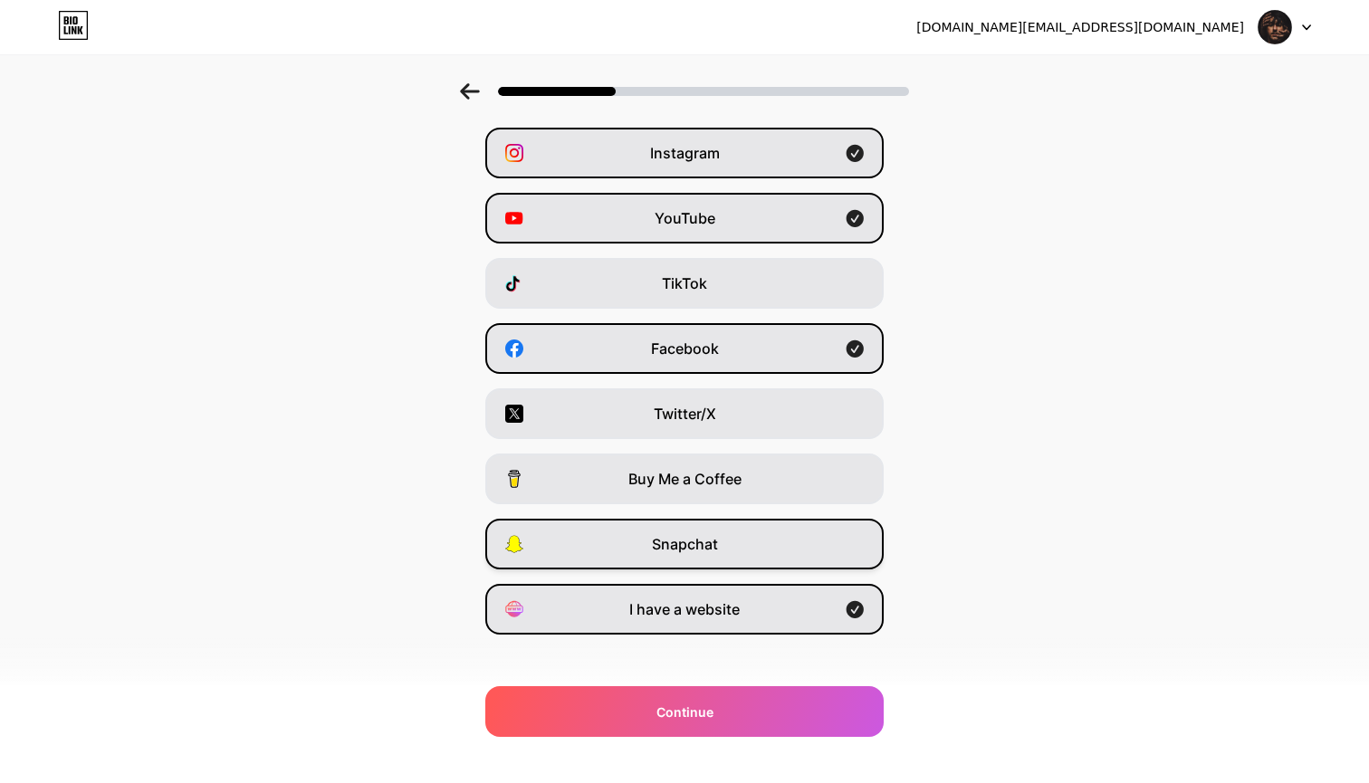
scroll to position [74, 0]
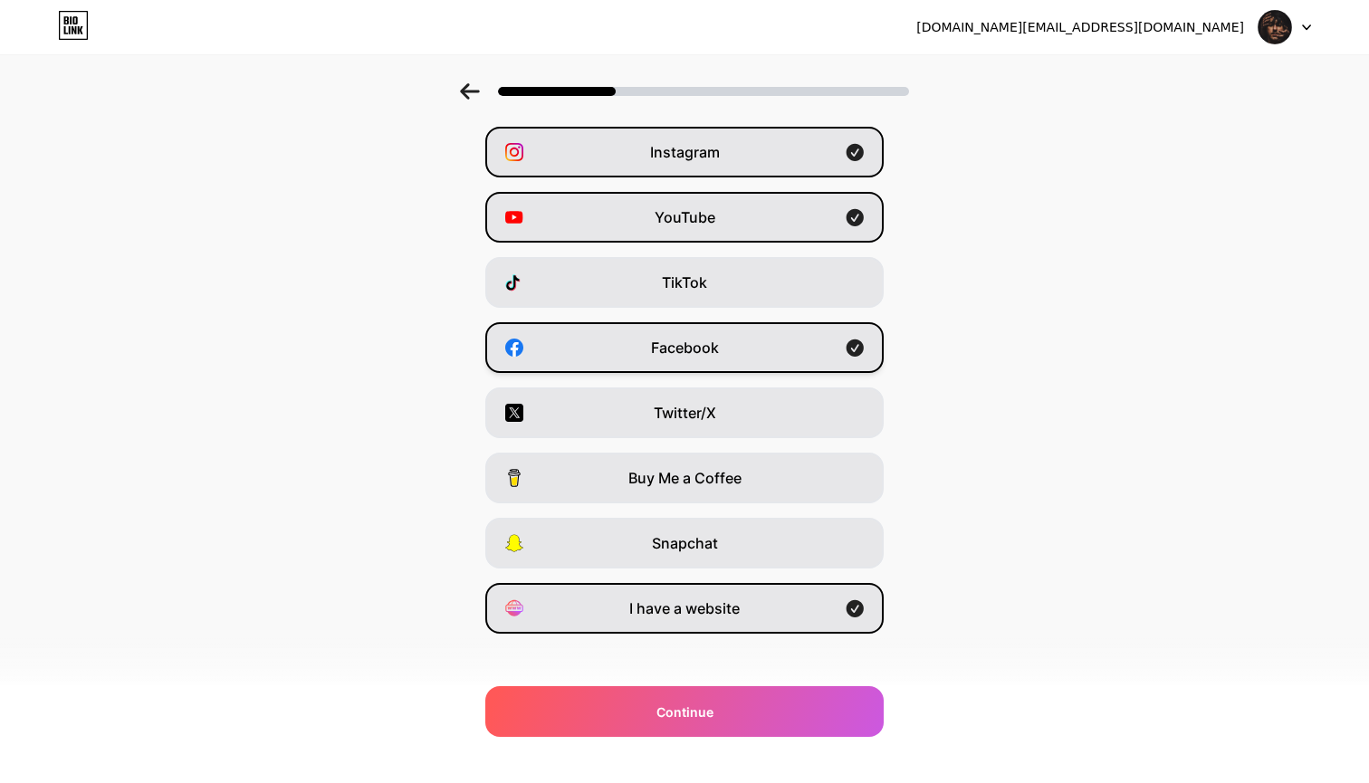
click at [650, 334] on div "Facebook" at bounding box center [684, 347] width 399 height 51
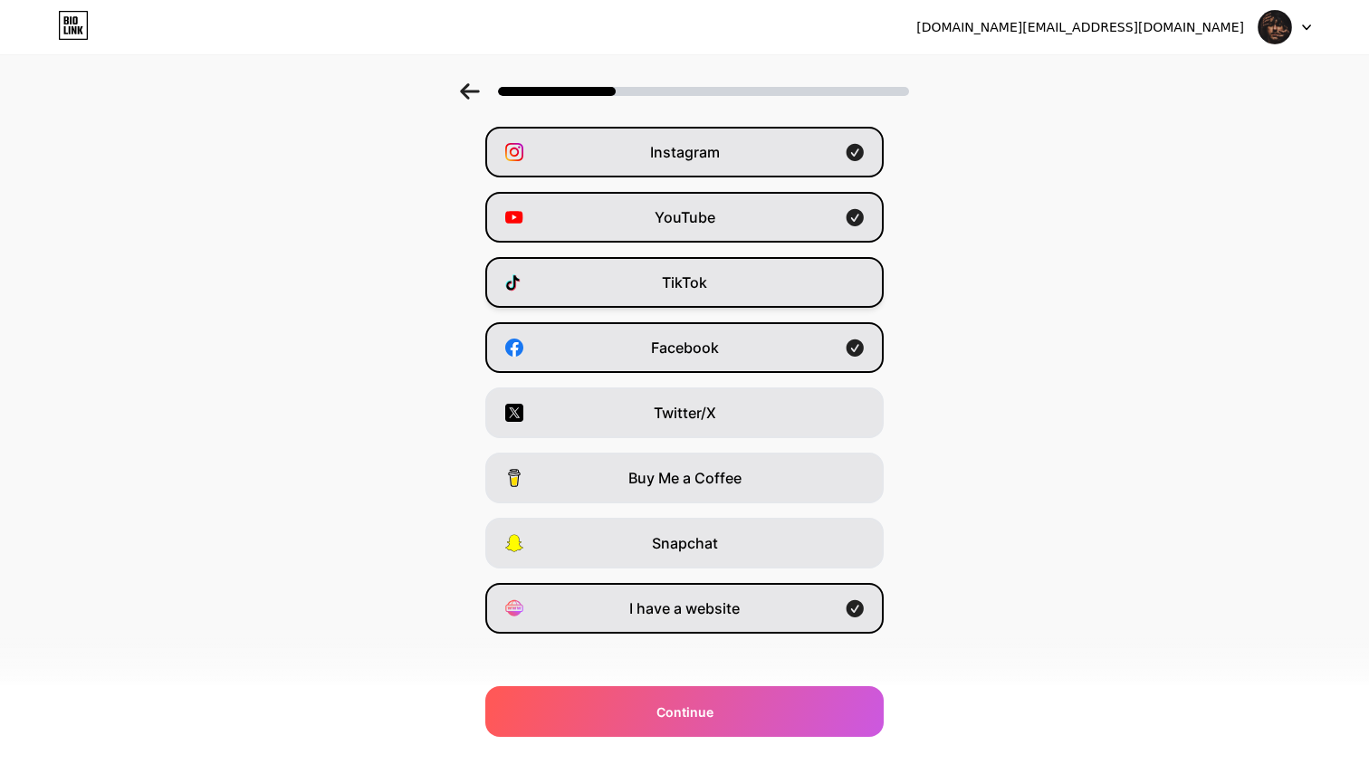
click at [647, 282] on div "TikTok" at bounding box center [684, 282] width 399 height 51
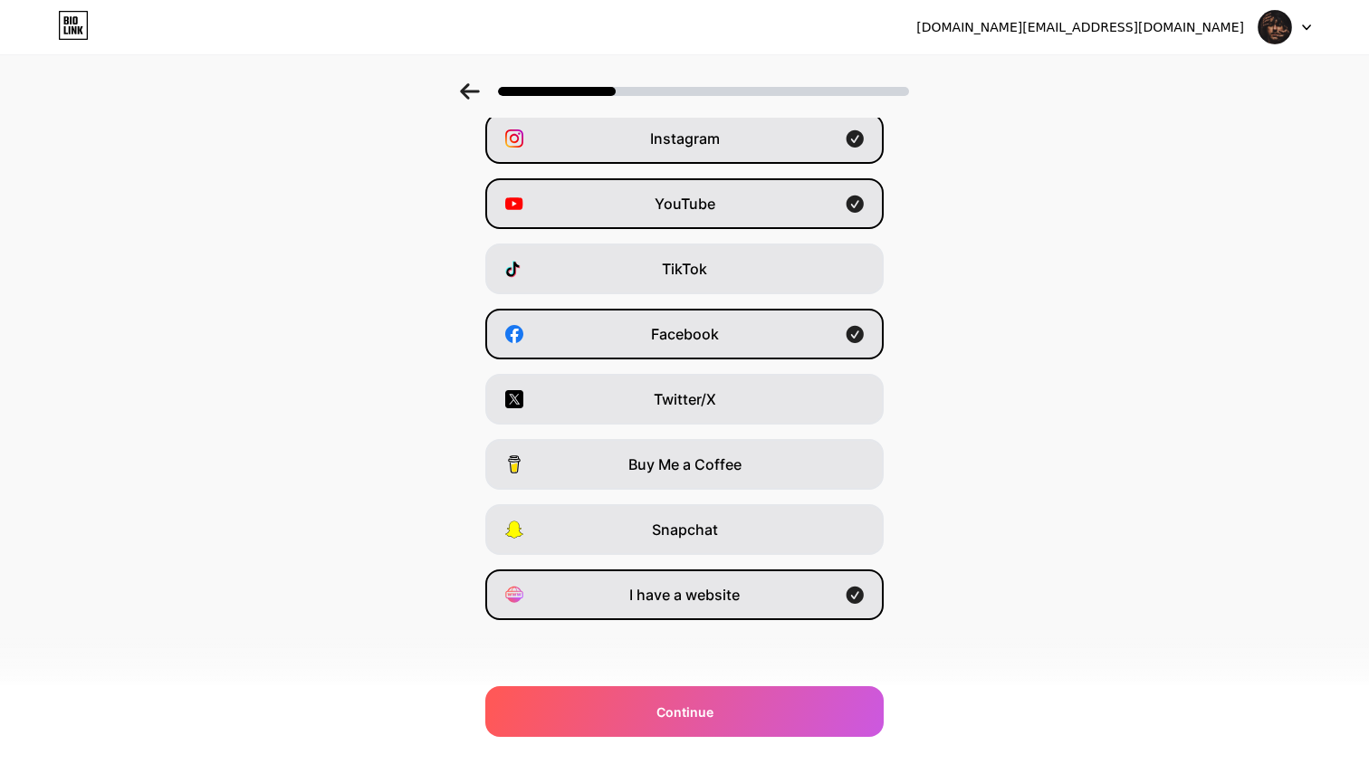
click at [650, 739] on div "[DOMAIN_NAME][EMAIL_ADDRESS][DOMAIN_NAME] Logout Link Copied Which platforms ar…" at bounding box center [684, 347] width 1369 height 871
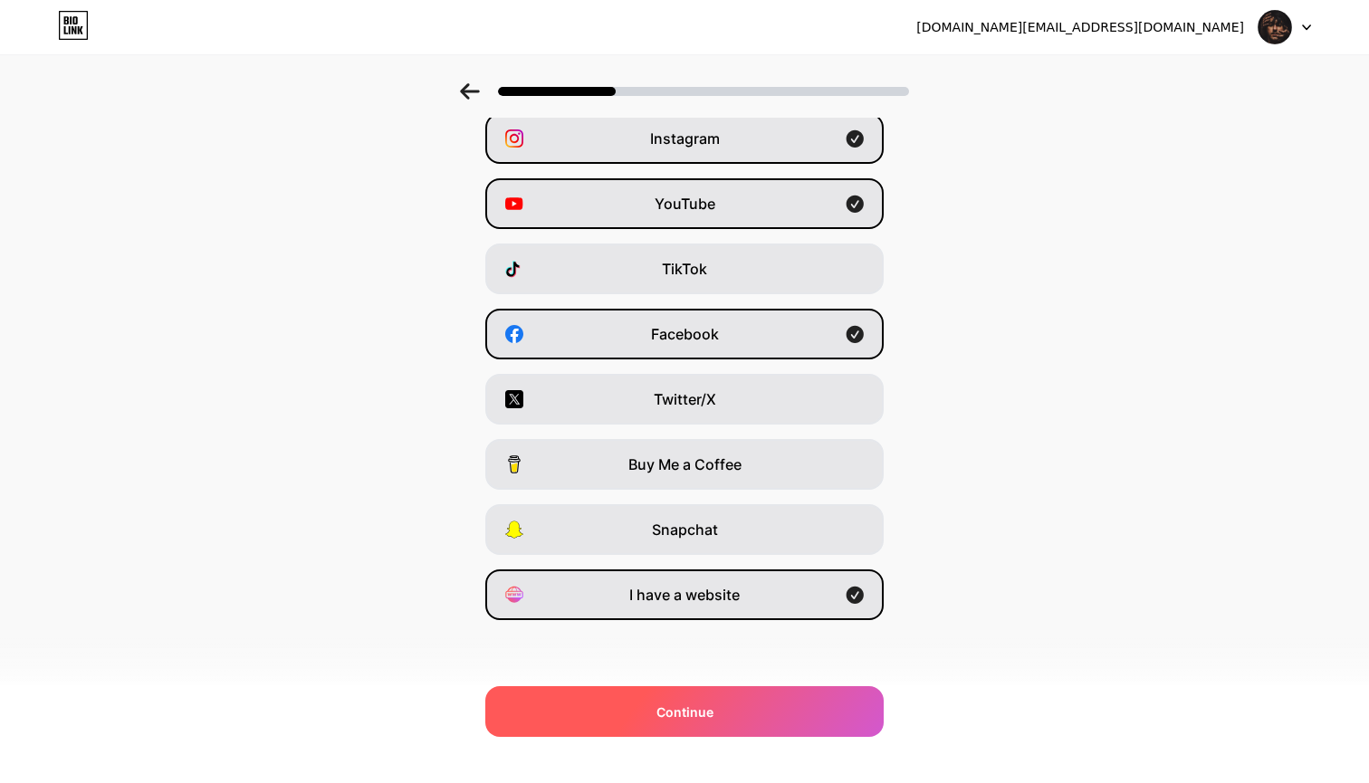
click at [656, 718] on div "Continue" at bounding box center [684, 712] width 399 height 51
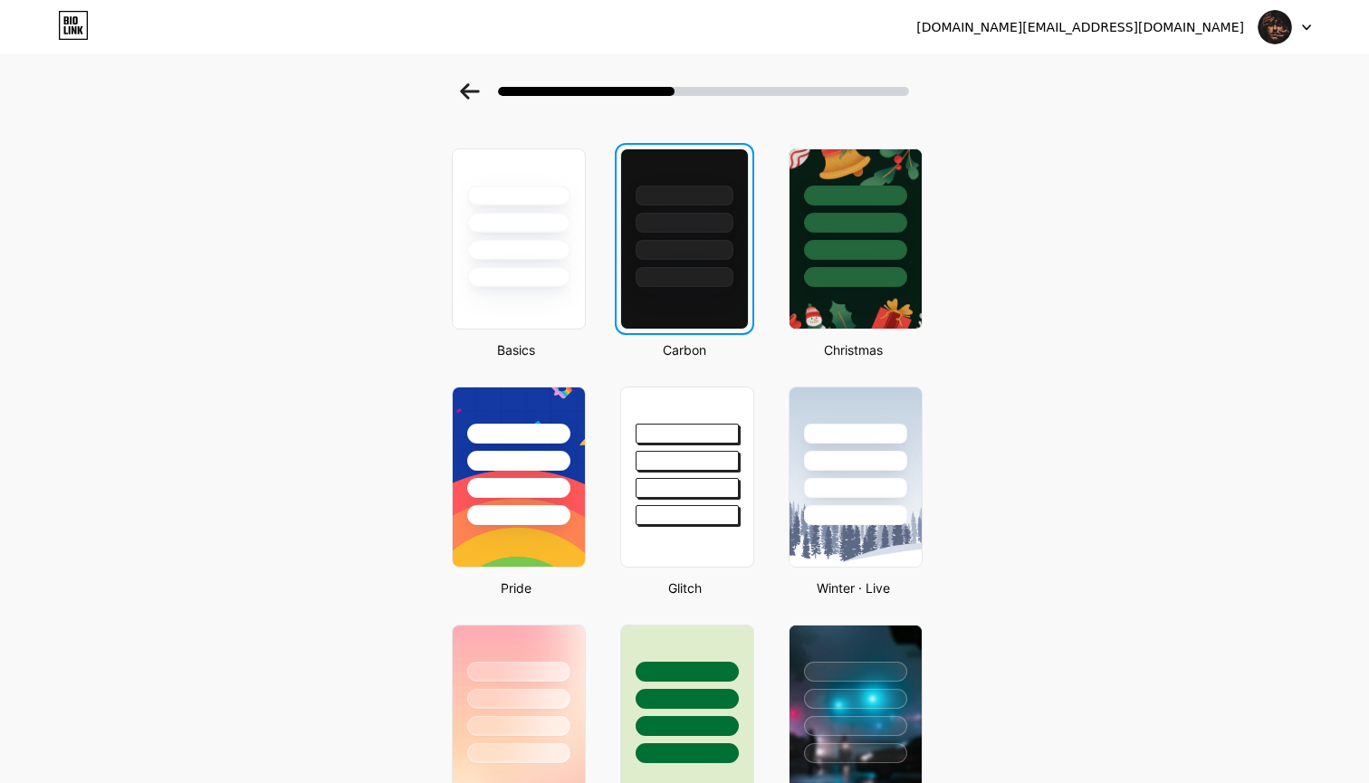
scroll to position [59, 0]
click at [677, 205] on div at bounding box center [684, 218] width 127 height 138
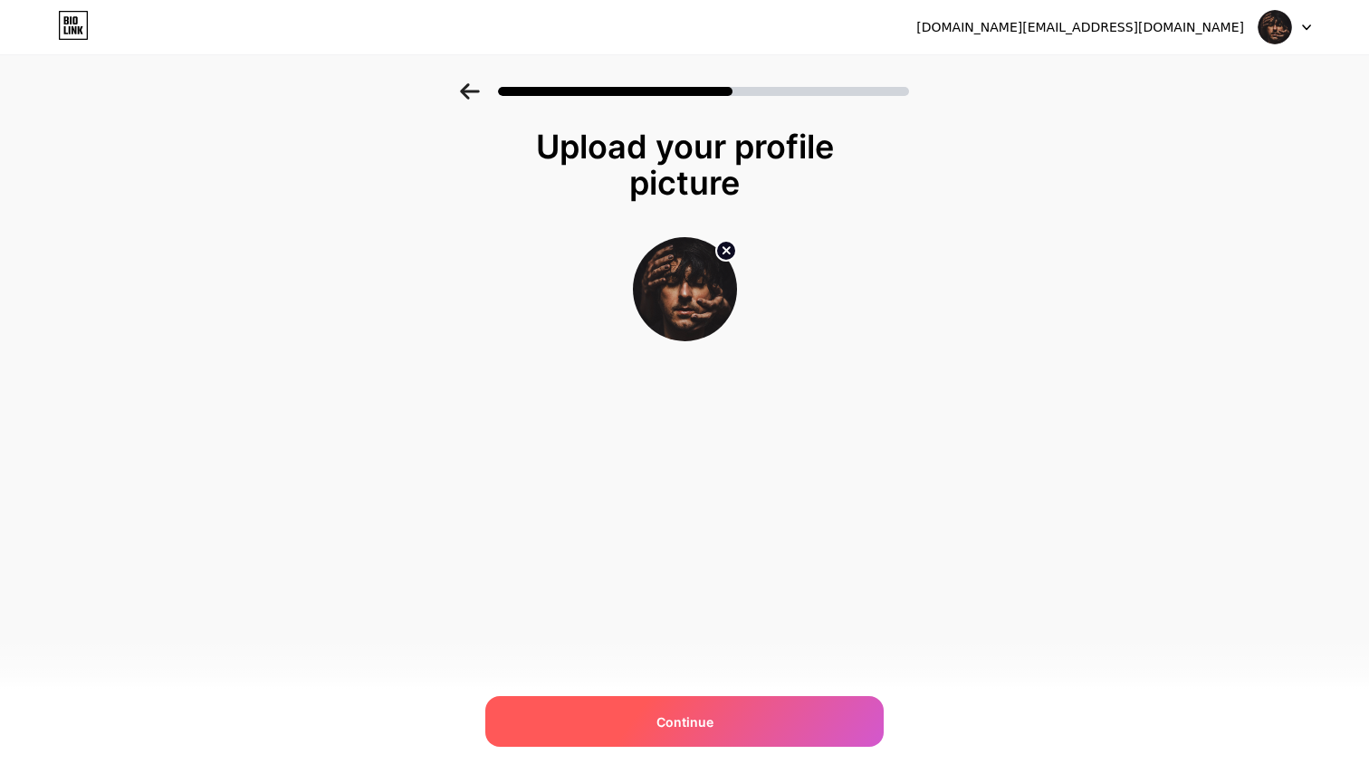
click at [687, 726] on span "Continue" at bounding box center [685, 722] width 57 height 19
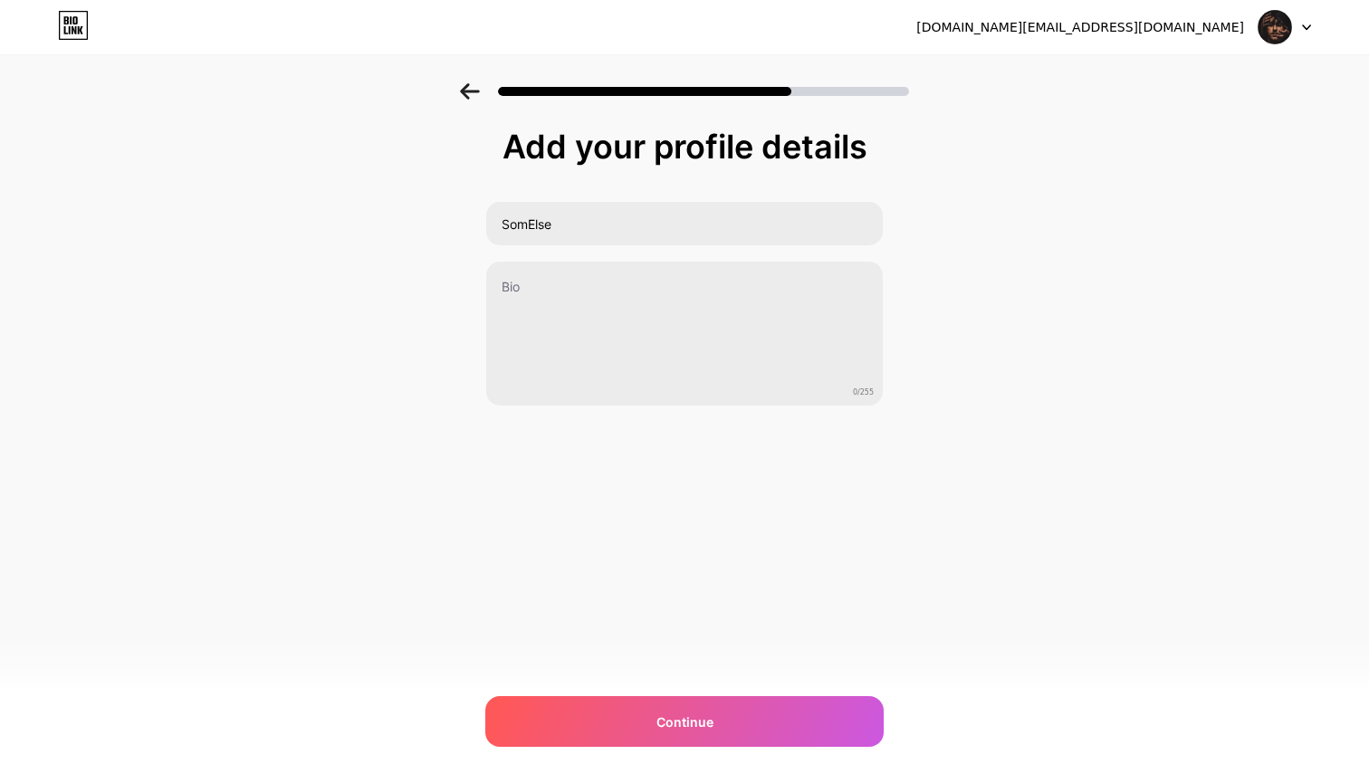
click at [687, 726] on span "Continue" at bounding box center [685, 722] width 57 height 19
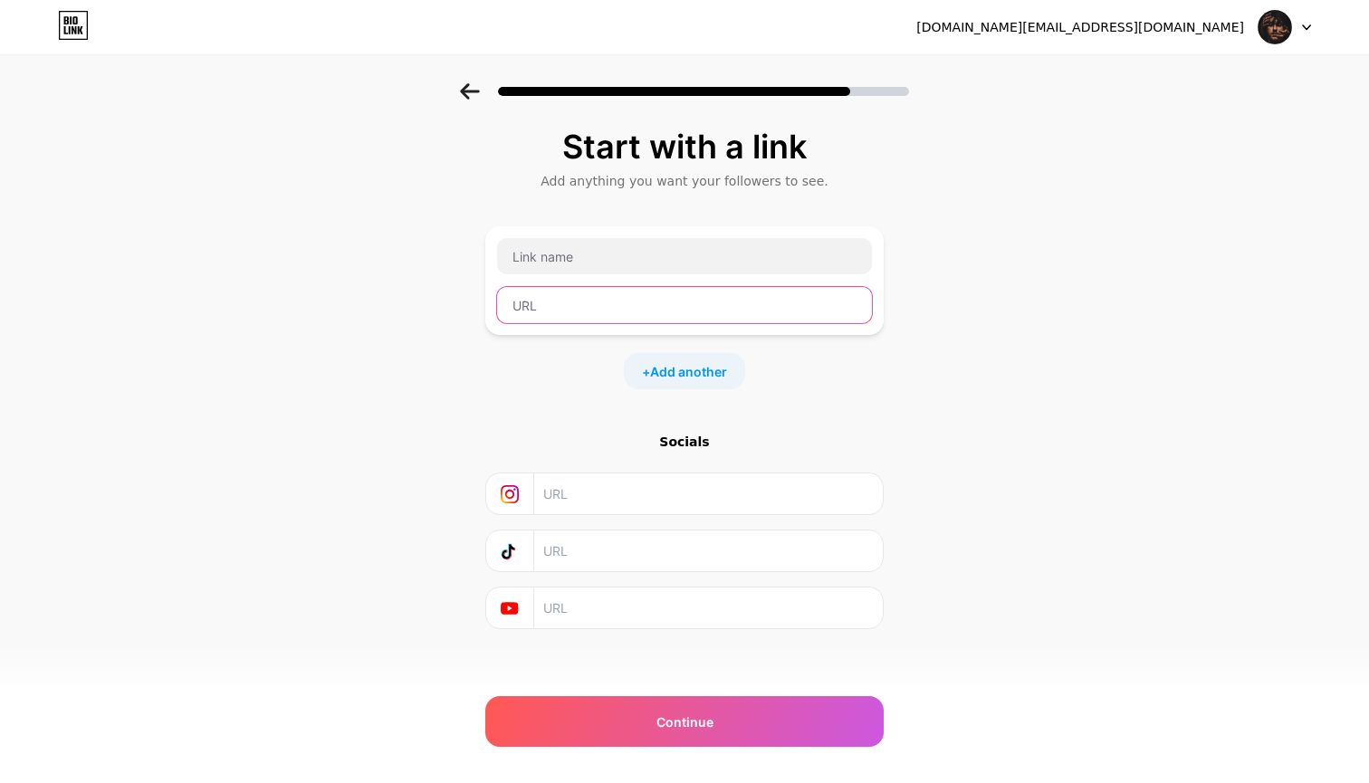
click at [538, 306] on input "text" at bounding box center [684, 305] width 375 height 36
paste input "[DOMAIN_NAME]"
type input "[DOMAIN_NAME]"
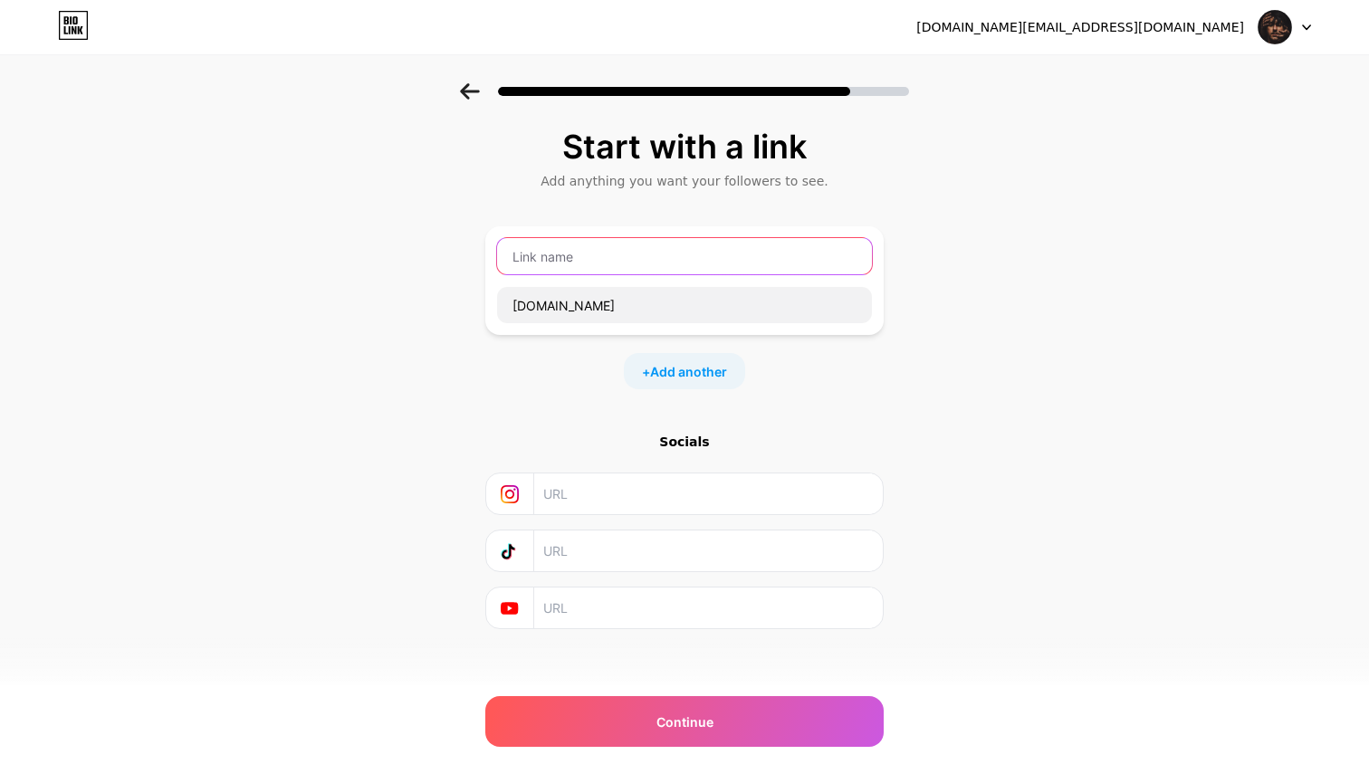
click at [590, 256] on input "text" at bounding box center [684, 256] width 375 height 36
type input "Site"
click at [586, 503] on input "text" at bounding box center [707, 494] width 329 height 41
paste input "[DOMAIN_NAME][URL]"
type input "[DOMAIN_NAME][URL]"
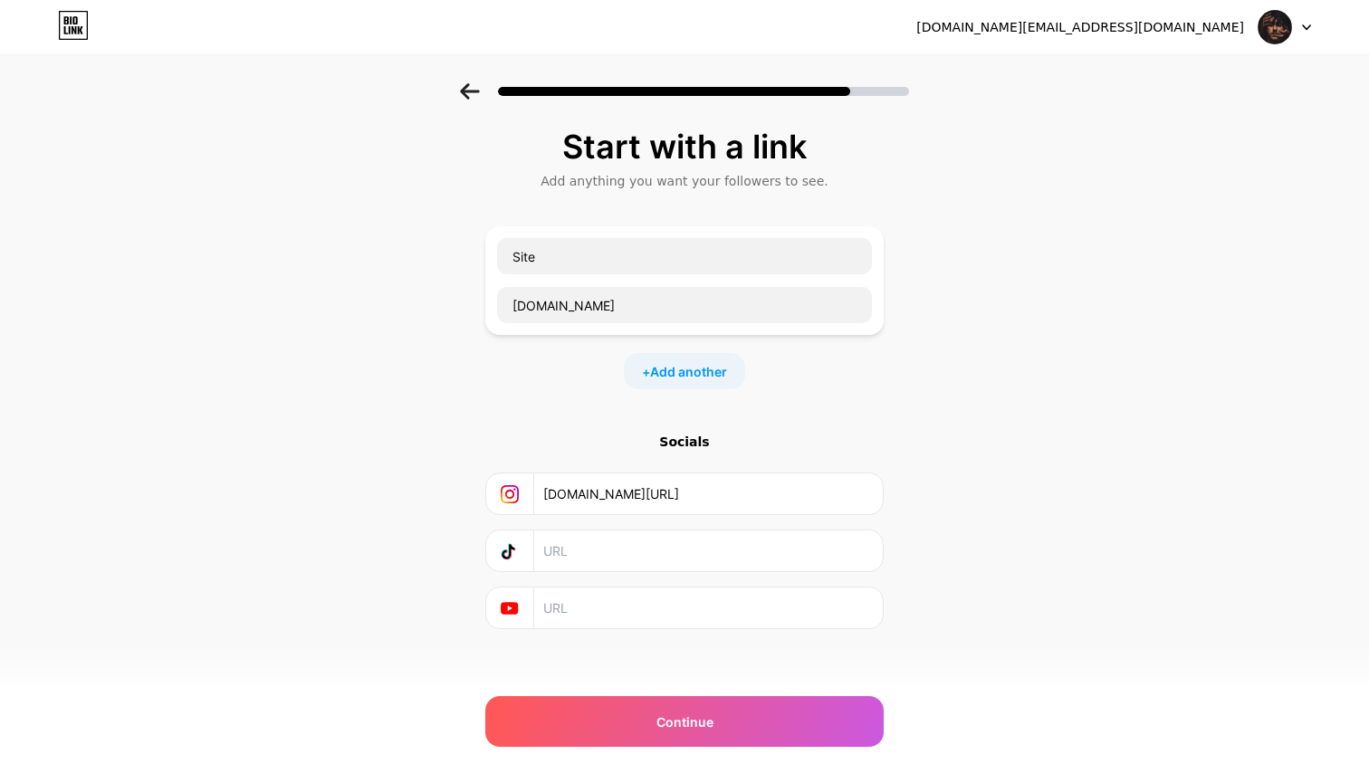
click at [569, 564] on input "text" at bounding box center [707, 551] width 329 height 41
click at [574, 562] on input "text" at bounding box center [707, 551] width 329 height 41
paste input "[DOMAIN_NAME][EMAIL_ADDRESS][DOMAIN_NAME]"
type input "[DOMAIN_NAME][EMAIL_ADDRESS][DOMAIN_NAME]"
click at [568, 606] on input "text" at bounding box center [707, 608] width 329 height 41
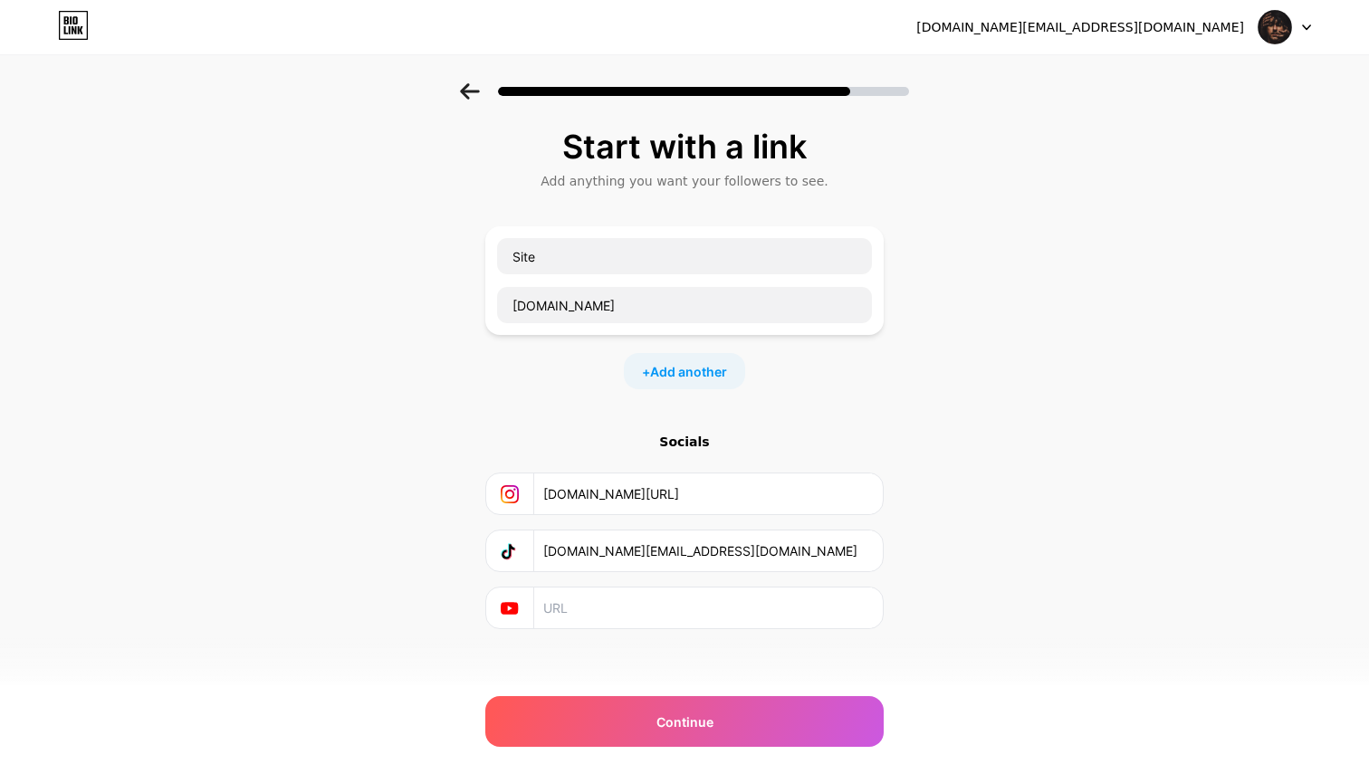
click at [569, 608] on input "text" at bounding box center [707, 608] width 329 height 41
paste input "[DOMAIN_NAME][URL]"
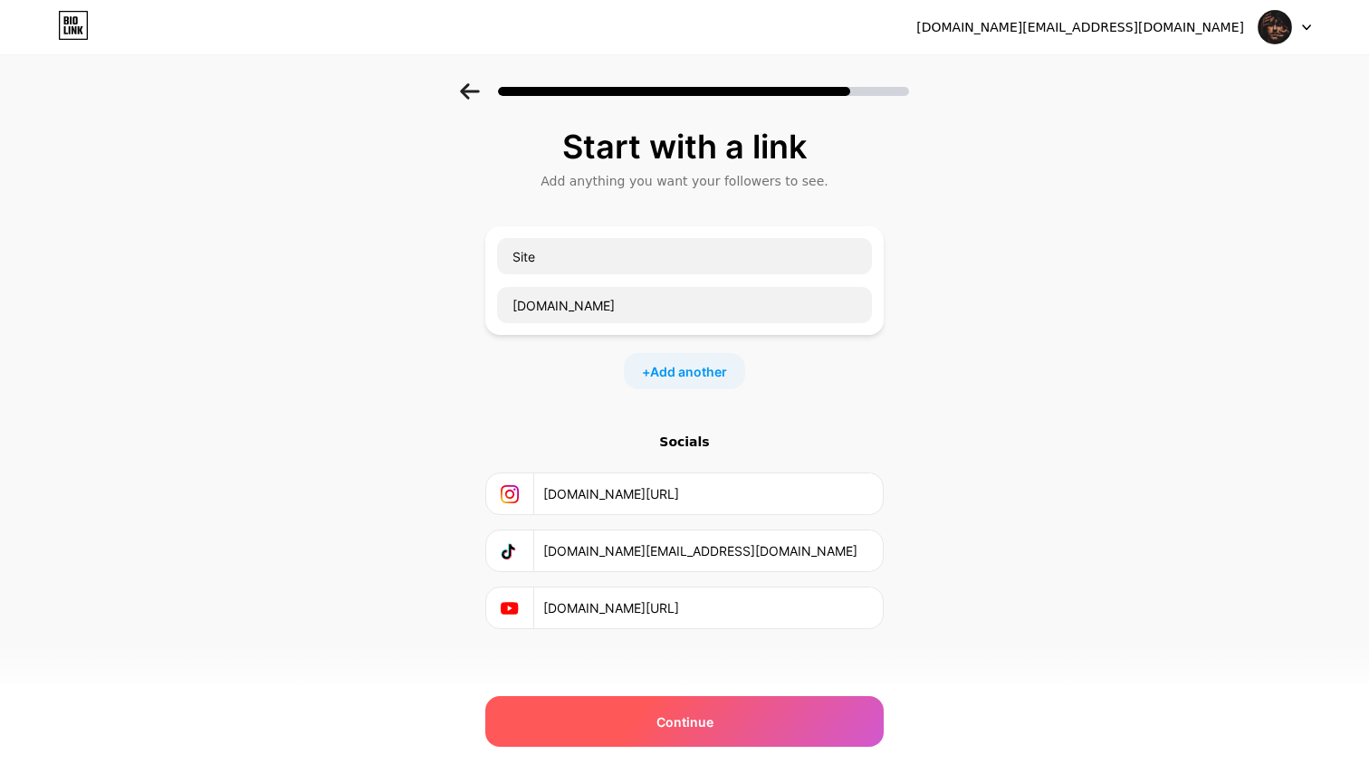
type input "[DOMAIN_NAME][URL]"
click at [656, 723] on div "Continue" at bounding box center [684, 721] width 399 height 51
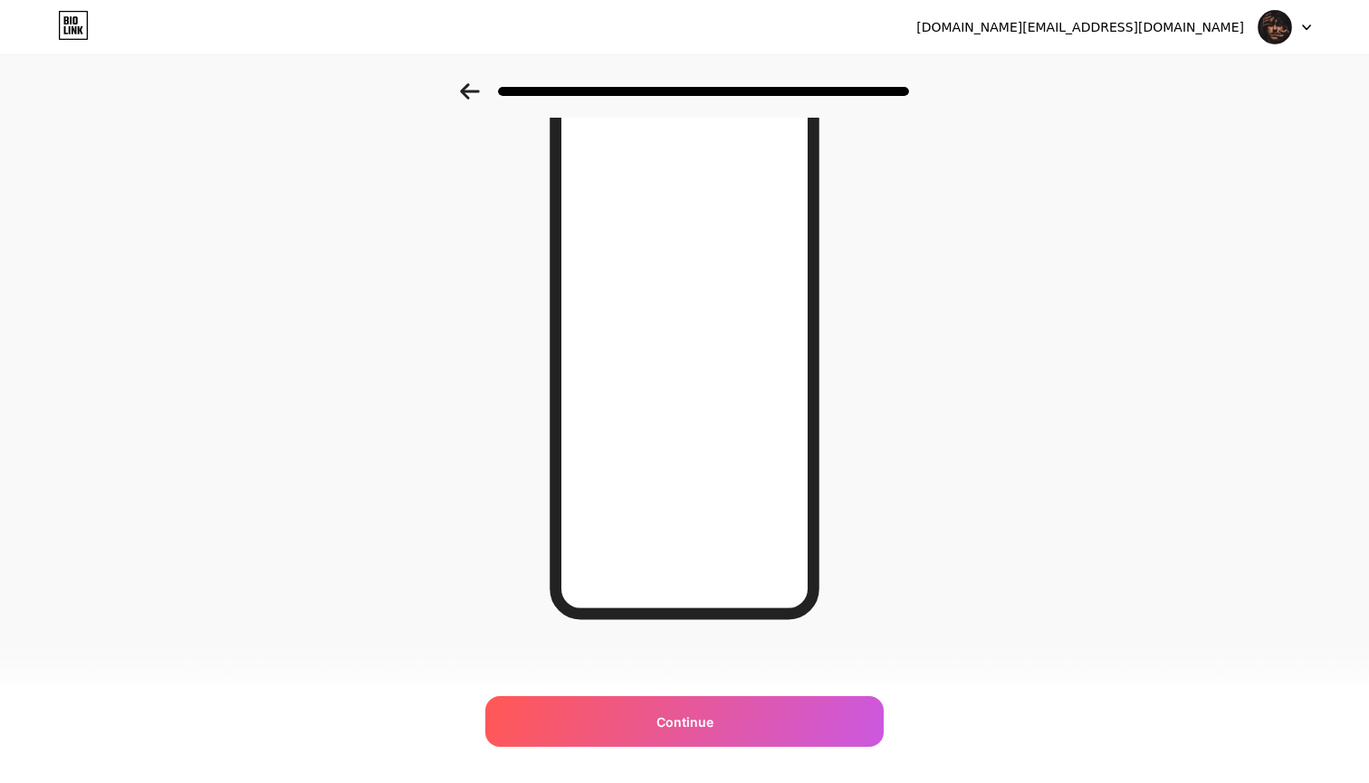
scroll to position [127, 0]
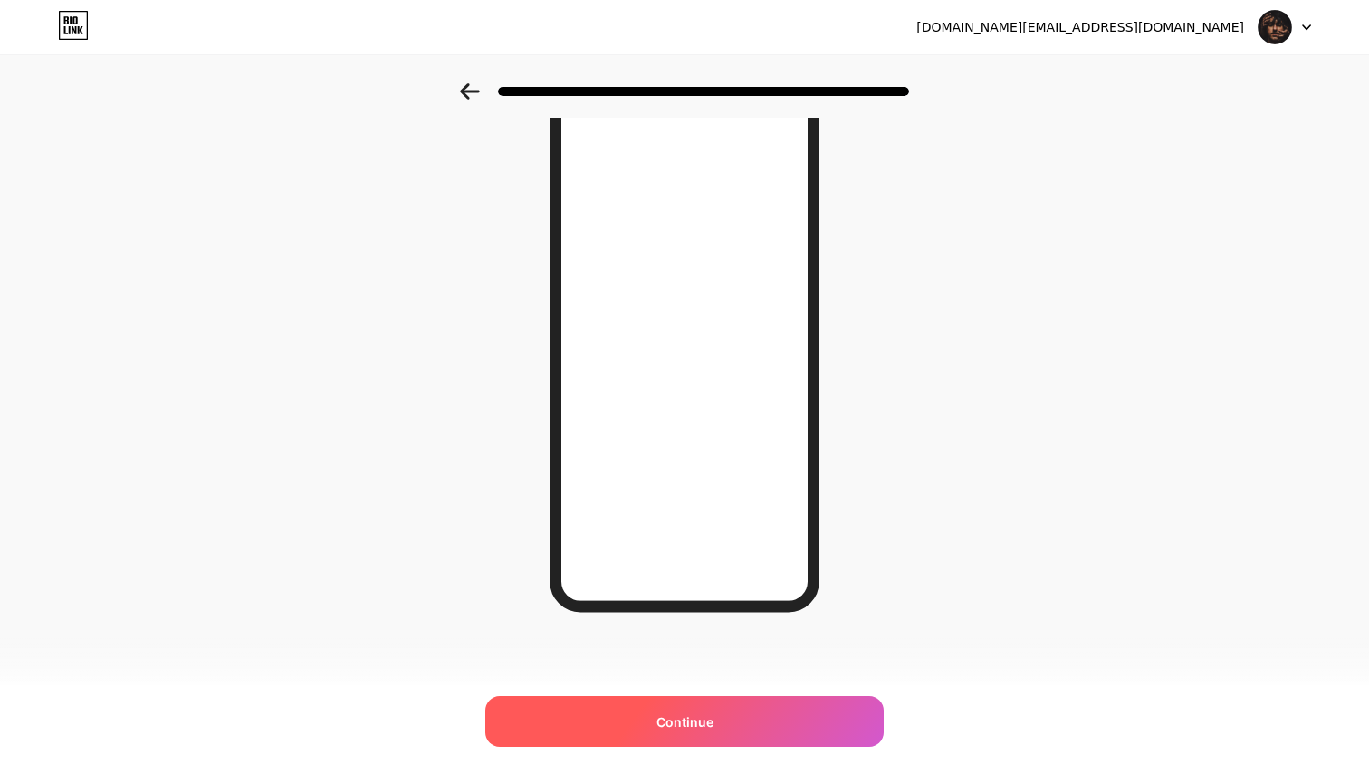
click at [682, 710] on div "Continue" at bounding box center [684, 721] width 399 height 51
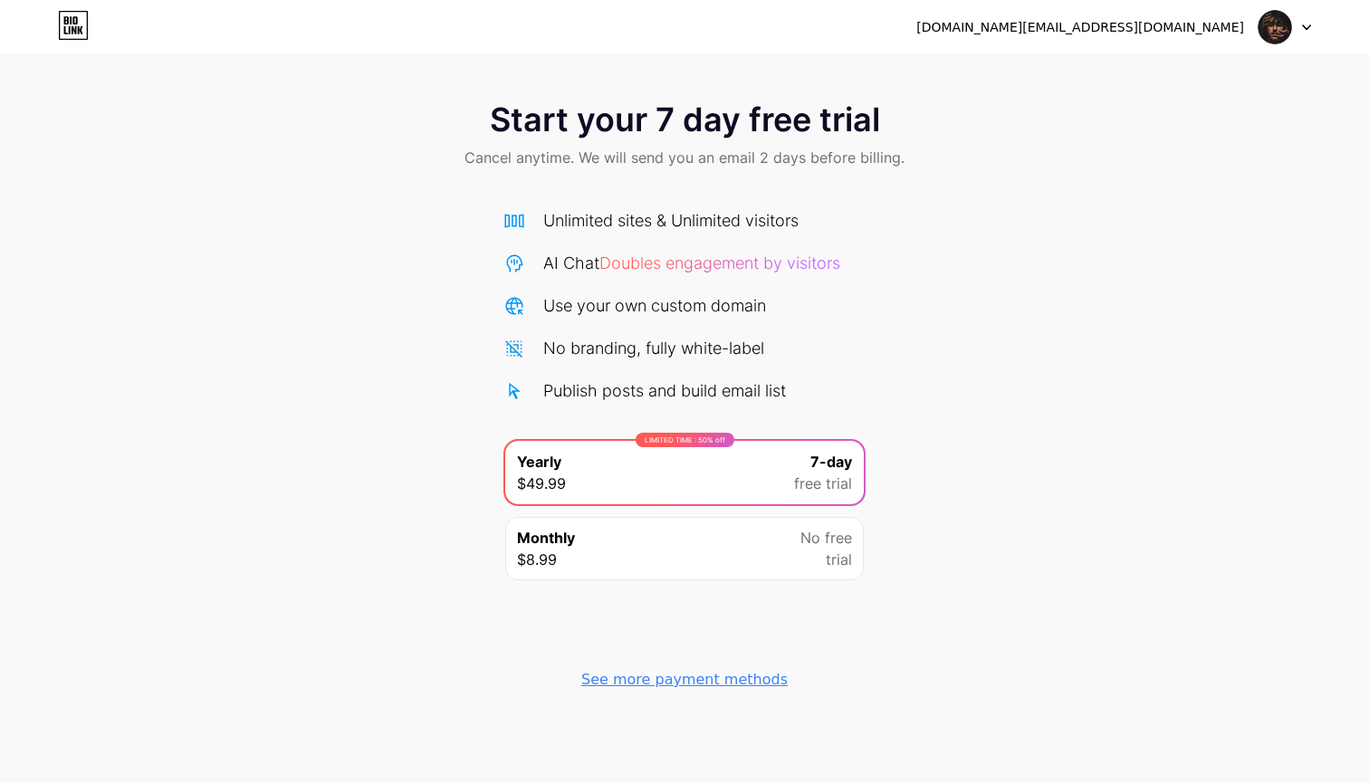
click at [72, 31] on icon at bounding box center [74, 30] width 5 height 8
click at [1268, 27] on img at bounding box center [1275, 27] width 34 height 34
click at [1069, 216] on div "Start your 7 day free trial Cancel anytime. We will send you an email 2 days be…" at bounding box center [684, 392] width 1369 height 619
click at [689, 679] on div "See more payment methods" at bounding box center [684, 680] width 206 height 22
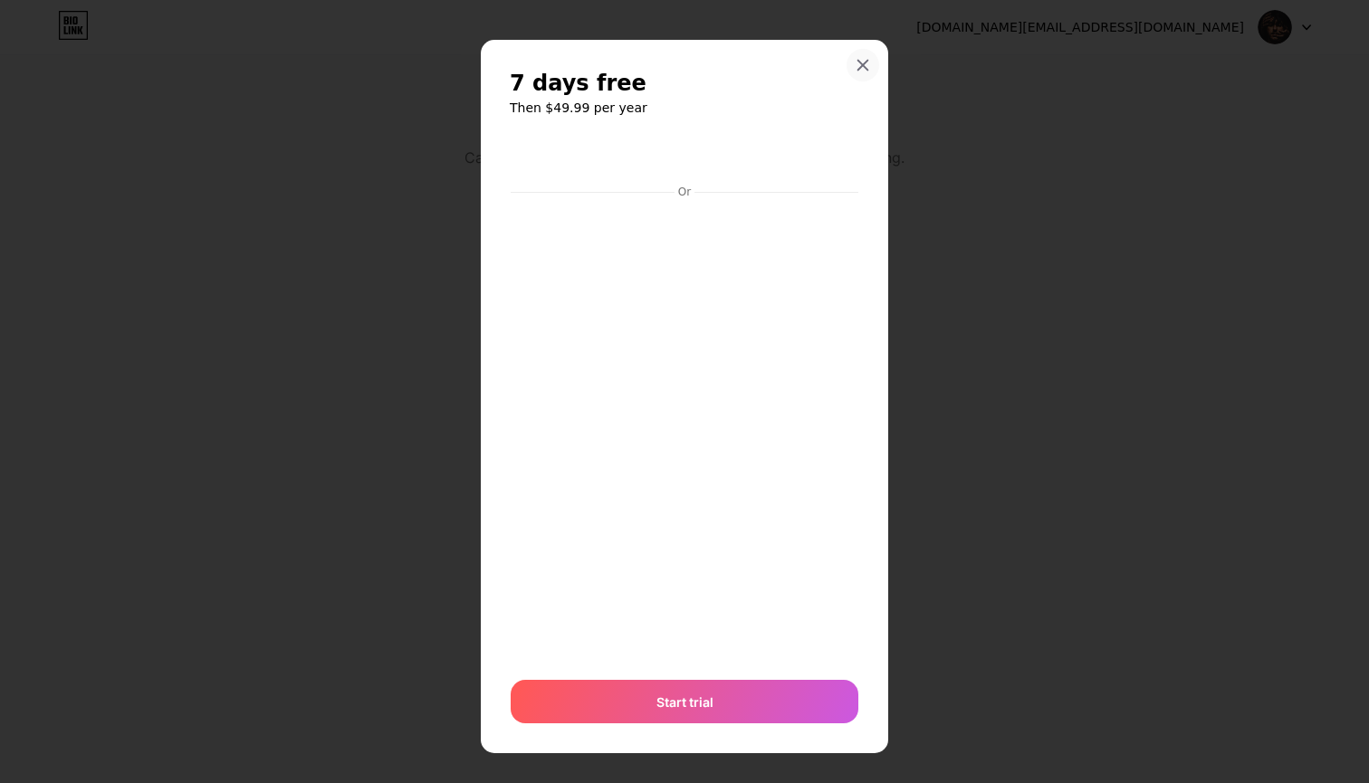
click at [859, 68] on icon at bounding box center [863, 65] width 14 height 14
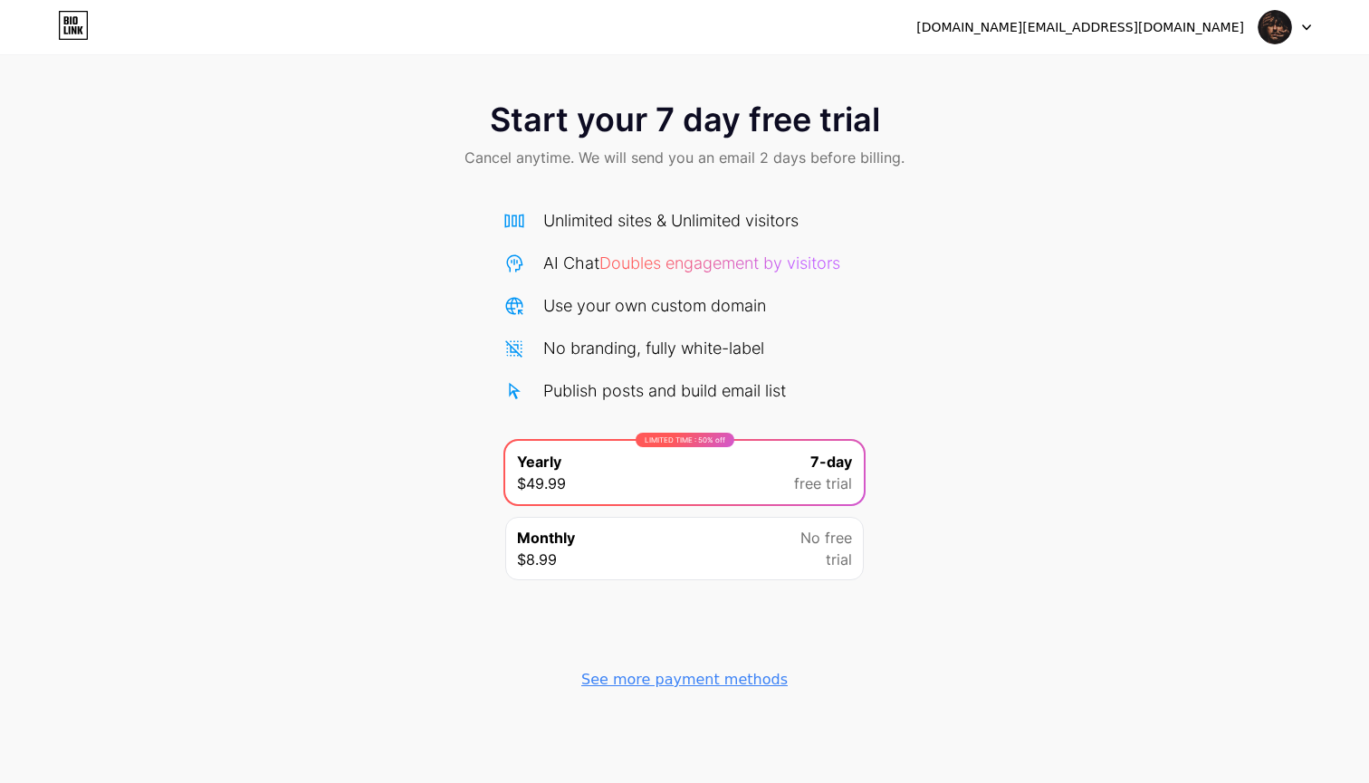
click at [666, 306] on div "Use your own custom domain" at bounding box center [654, 305] width 223 height 24
click at [75, 30] on icon at bounding box center [74, 30] width 5 height 8
click at [776, 115] on span "Start your 7 day free trial" at bounding box center [685, 119] width 390 height 36
click at [805, 471] on div "7-day free trial" at bounding box center [823, 472] width 58 height 43
click at [806, 527] on span "No free" at bounding box center [827, 538] width 52 height 22
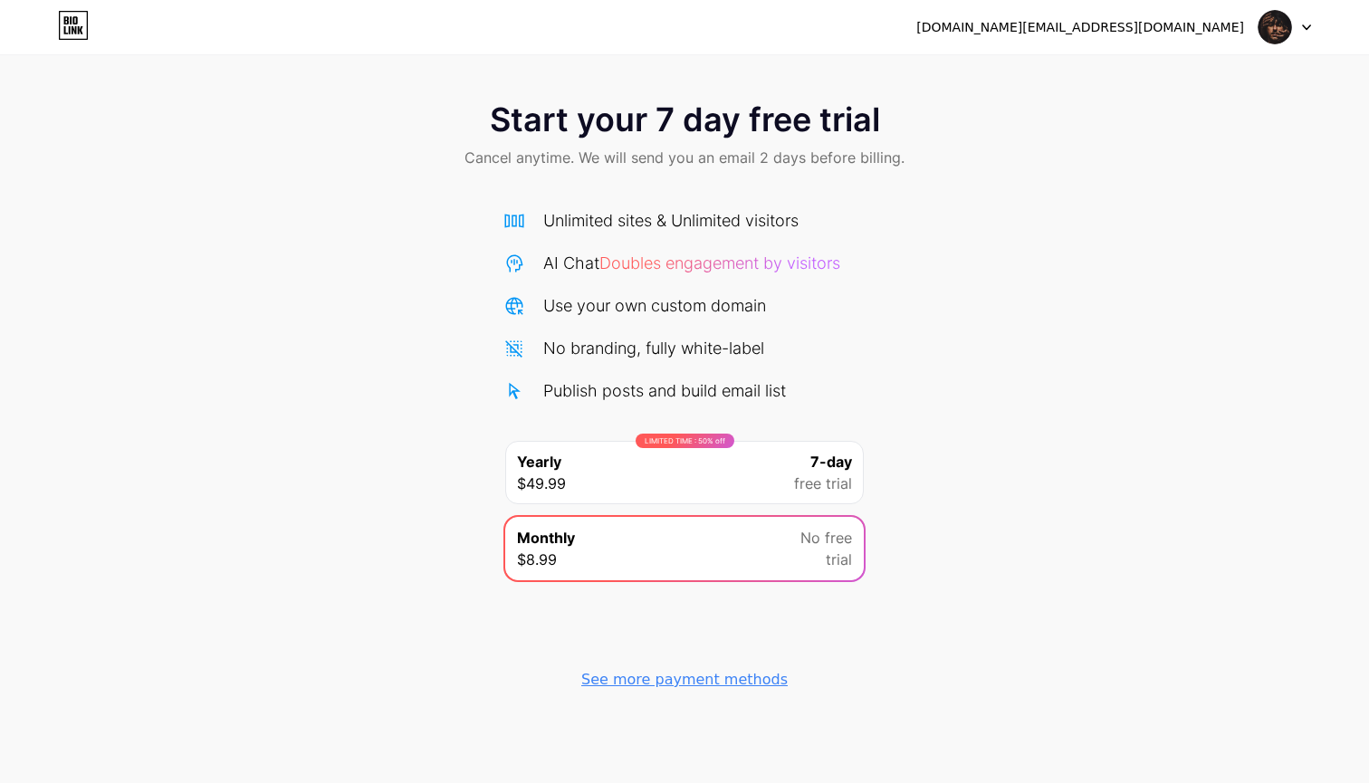
click at [797, 477] on span "free trial" at bounding box center [823, 484] width 58 height 22
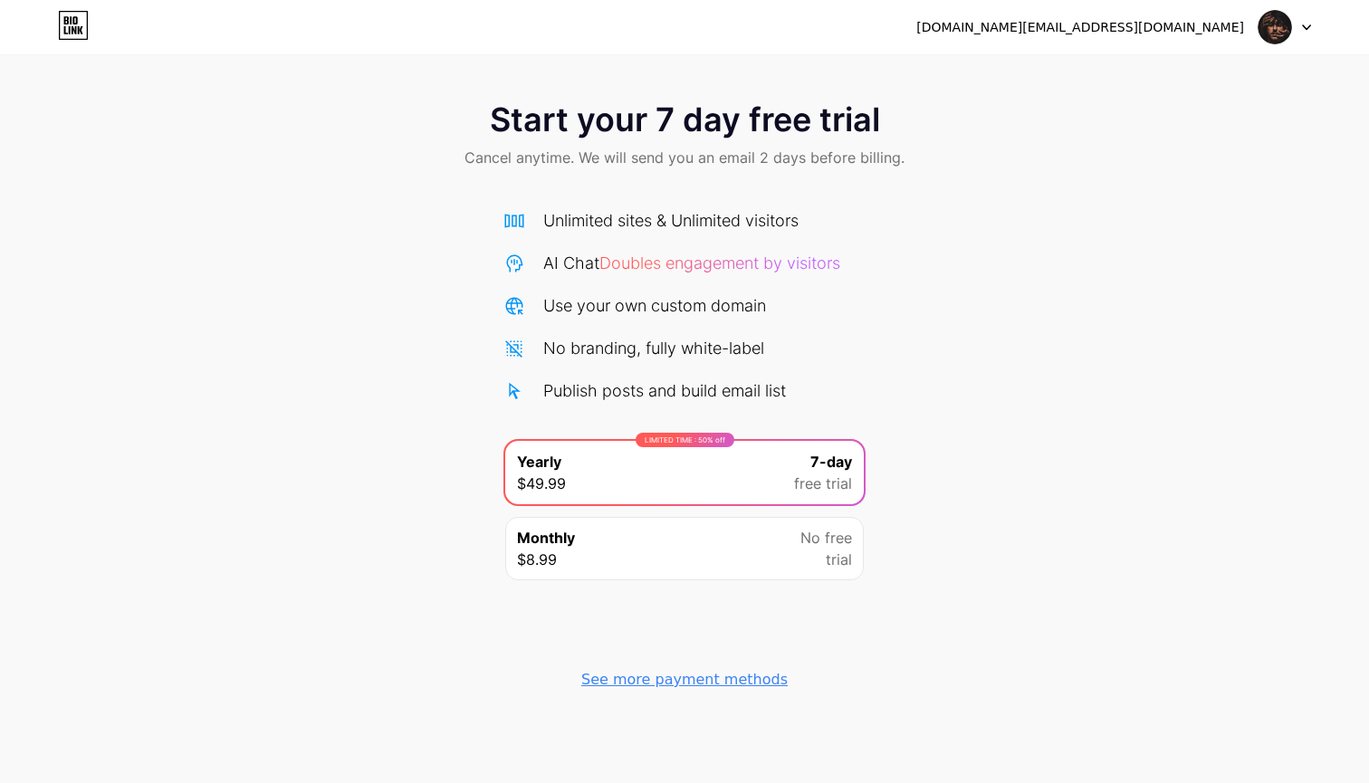
click at [60, 28] on icon at bounding box center [74, 26] width 28 height 28
click at [1301, 36] on div at bounding box center [1285, 27] width 53 height 33
click at [1166, 21] on div "[DOMAIN_NAME][EMAIL_ADDRESS][DOMAIN_NAME]" at bounding box center [1081, 27] width 328 height 19
click at [1277, 23] on img at bounding box center [1275, 27] width 34 height 34
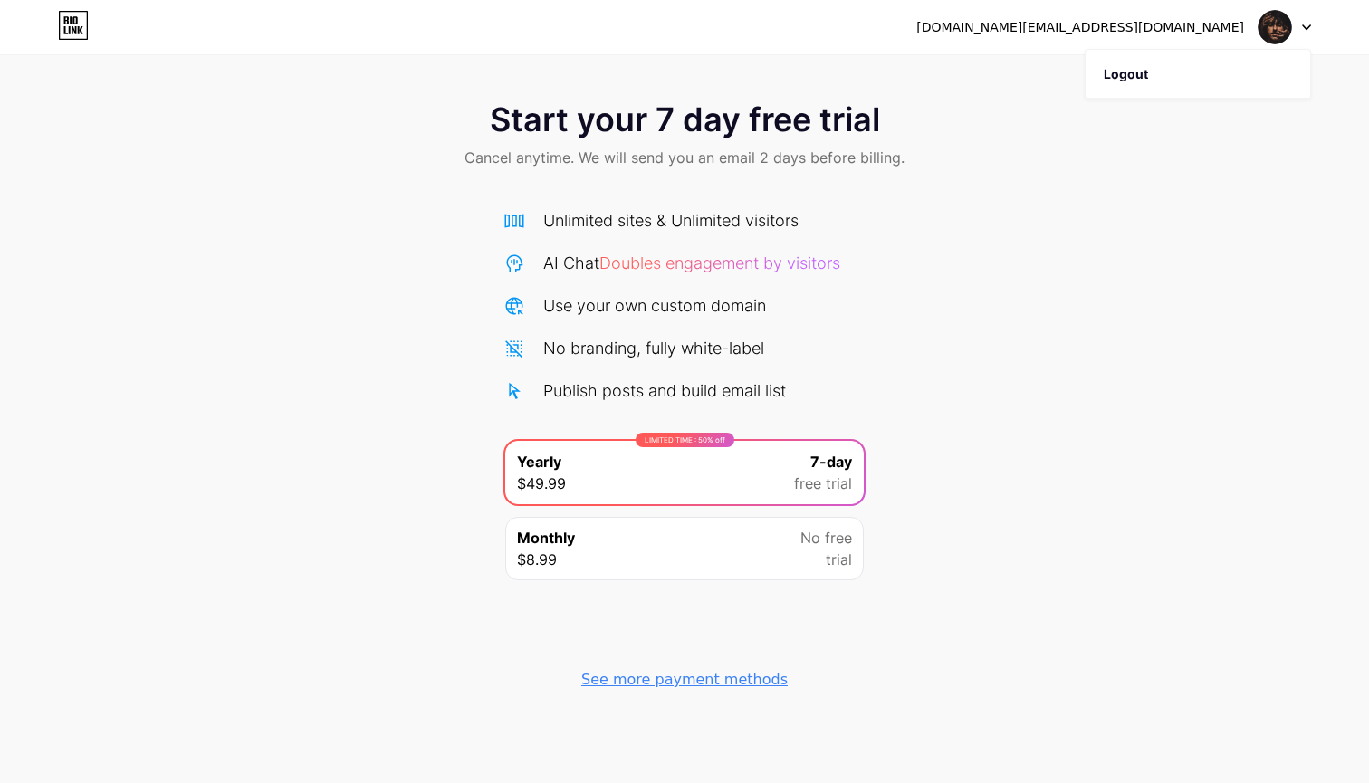
click at [848, 327] on div "Unlimited sites & Unlimited visitors AI Chat Doubles engagement by visitors Use…" at bounding box center [685, 305] width 362 height 195
